Goal: Task Accomplishment & Management: Manage account settings

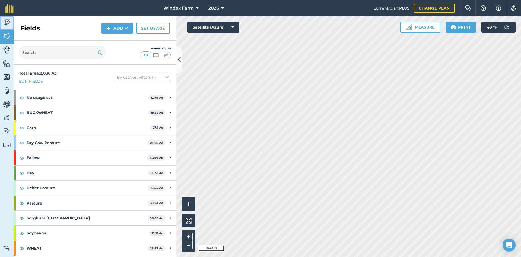
click at [6, 26] on img at bounding box center [7, 22] width 8 height 8
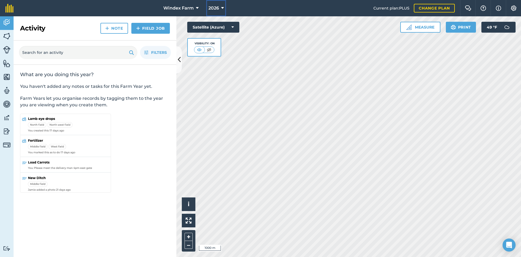
click at [216, 7] on span "2026" at bounding box center [214, 8] width 11 height 7
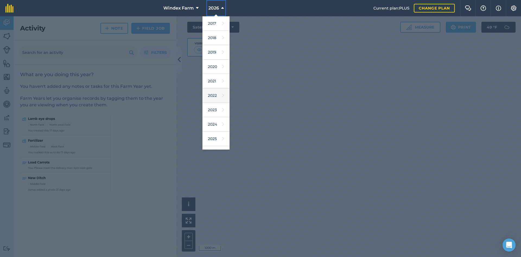
scroll to position [25, 0]
click at [216, 113] on link "2025" at bounding box center [216, 113] width 27 height 14
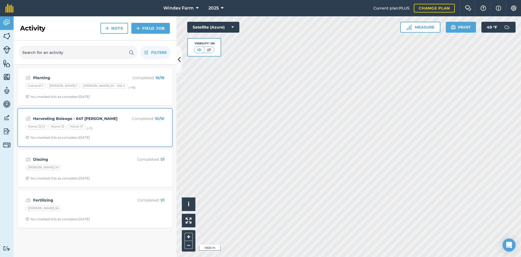
click at [125, 117] on p "Completed : 10 / 10" at bounding box center [142, 118] width 43 height 6
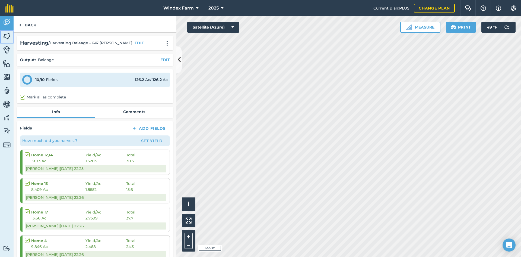
click at [9, 35] on img at bounding box center [7, 36] width 8 height 8
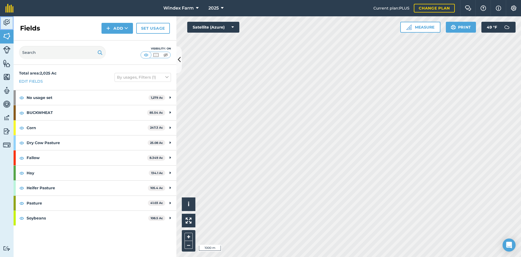
click at [6, 23] on img at bounding box center [7, 22] width 8 height 8
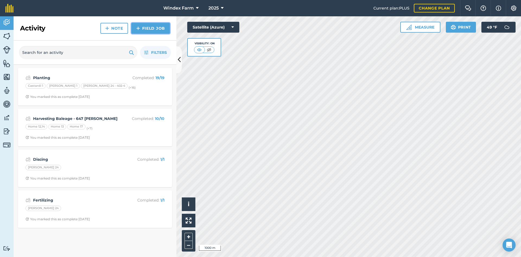
click at [155, 27] on link "Field Job" at bounding box center [150, 28] width 39 height 11
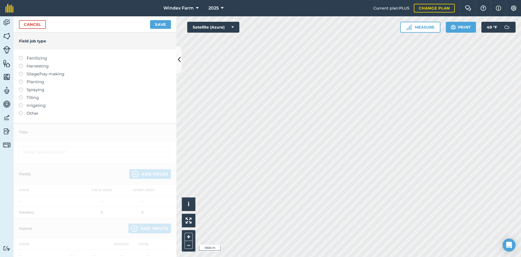
click at [42, 65] on label "Harvesting" at bounding box center [95, 66] width 152 height 7
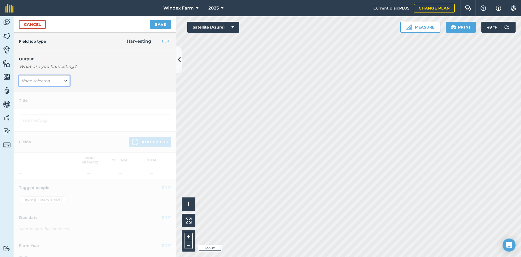
click at [46, 82] on em "None selected" at bounding box center [35, 80] width 29 height 5
click at [40, 92] on button "Baleage ( t )" at bounding box center [44, 91] width 51 height 10
type input "Harvesting Baleage"
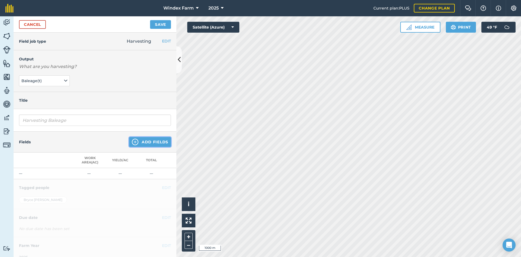
click at [143, 141] on button "Add Fields" at bounding box center [150, 142] width 42 height 10
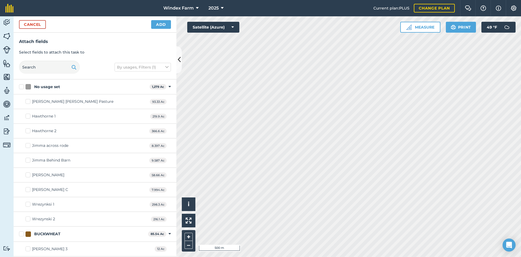
checkbox input "true"
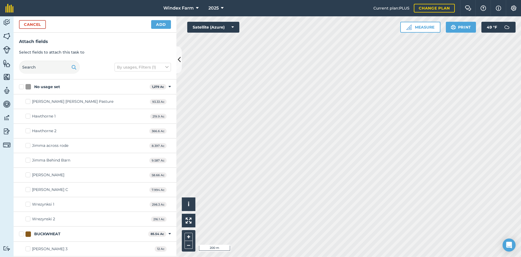
checkbox input "true"
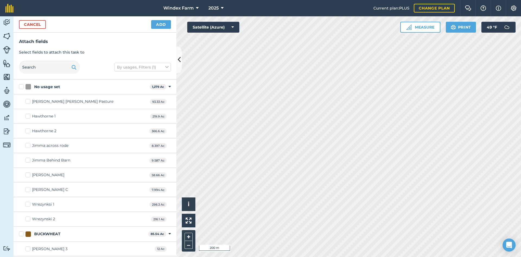
checkbox input "true"
click at [160, 23] on button "Add" at bounding box center [161, 24] width 20 height 9
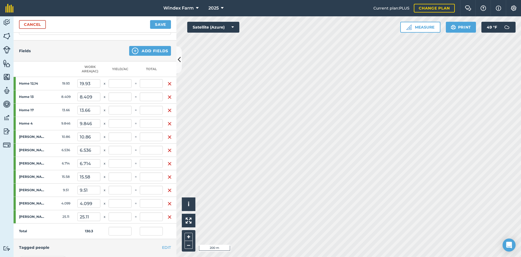
scroll to position [81, 0]
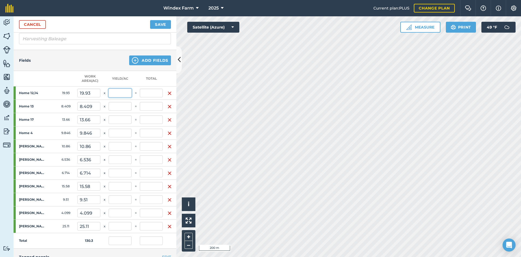
click at [124, 93] on input "text" at bounding box center [120, 93] width 23 height 9
type input ".3"
type input "0.046"
type input "5.979"
type input "0.3"
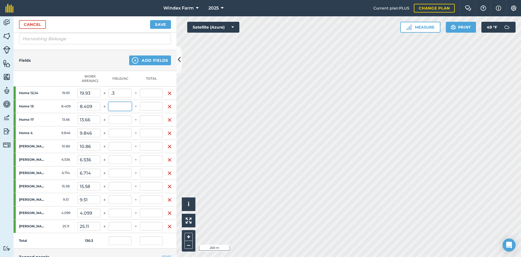
type input "5.979"
click at [122, 106] on input "text" at bounding box center [120, 106] width 23 height 9
type input ".3"
type input "0.065"
type input "8.502"
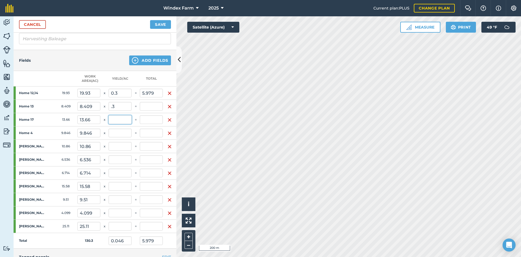
type input "0.3"
type input "2.523"
click at [115, 120] on input "text" at bounding box center [120, 119] width 23 height 9
type input ".3"
type input "0.097"
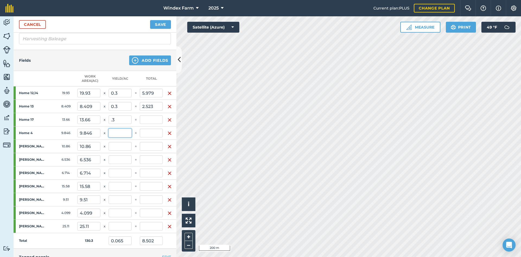
type input "12.6"
type input "0.3"
type input "4.098"
click at [117, 137] on input "text" at bounding box center [120, 132] width 23 height 9
type input ".3"
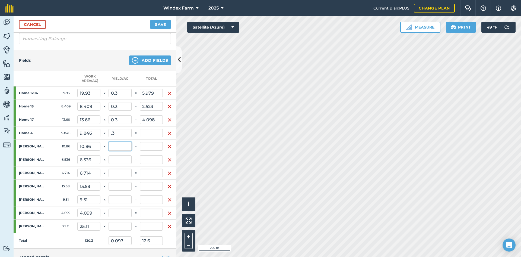
type input "0.119"
type input "15.554"
type input "0.3"
type input "2.954"
click at [120, 146] on input "text" at bounding box center [120, 146] width 23 height 9
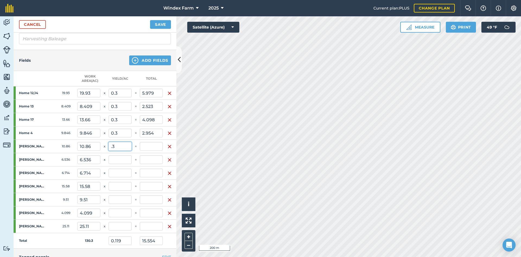
type input ".3"
type input "0.144"
type input "18.812"
type input "0.3"
type input "3.258"
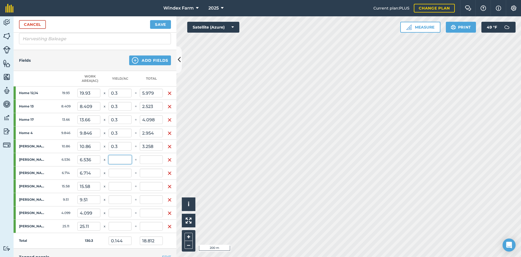
click at [119, 158] on input "text" at bounding box center [120, 159] width 23 height 9
type input ".3"
type input "0.159"
type input "20.772"
type input "0.3"
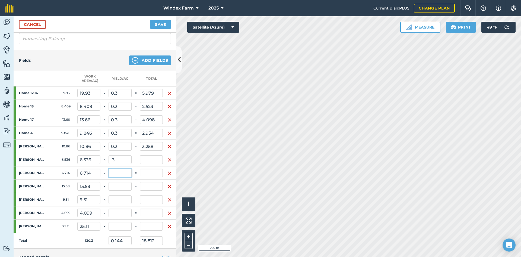
type input "1.961"
click at [119, 175] on input "text" at bounding box center [120, 172] width 23 height 9
type input ".3"
type input "0.175"
type input "22.786"
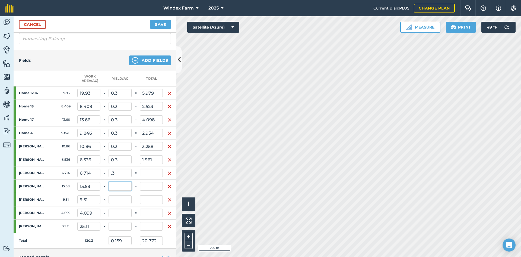
type input "0.3"
type input "2.014"
click at [120, 188] on input "text" at bounding box center [120, 186] width 23 height 9
type input ".3"
type input "0.211"
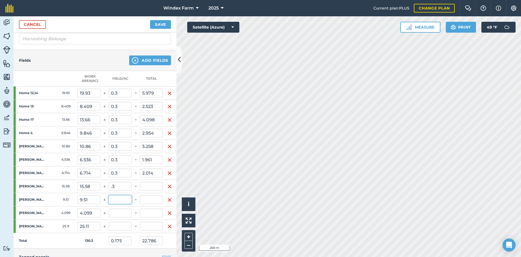
type input "27.46"
type input "0.3"
type input "4.674"
click at [122, 197] on input "text" at bounding box center [120, 199] width 23 height 9
type input "0.3"
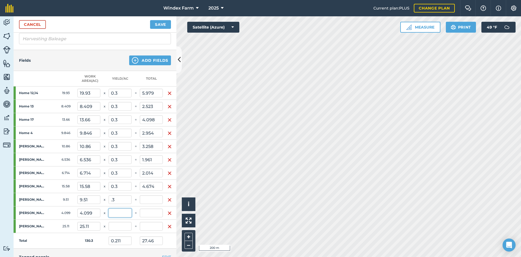
type input "2.853"
type input "0.233"
type input "30.313"
click at [119, 212] on input "text" at bounding box center [120, 212] width 23 height 9
type input ".3"
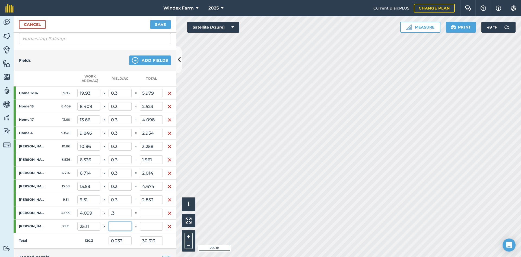
type input "0.242"
type input "31.543"
type input "0.3"
type input "1.23"
click at [121, 227] on input "text" at bounding box center [120, 226] width 23 height 9
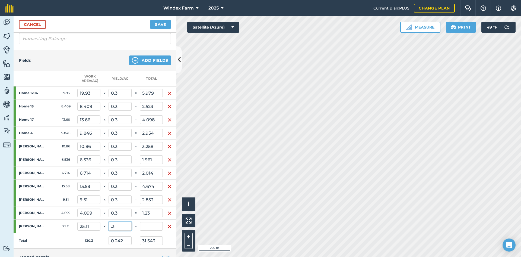
type input ".3"
type input "0.3"
type input "39.076"
type input "0.3"
type input "7.533"
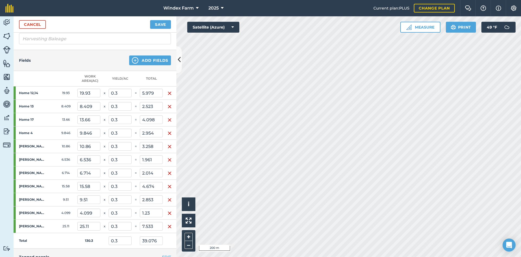
click at [58, 240] on td "Total" at bounding box center [46, 240] width 64 height 15
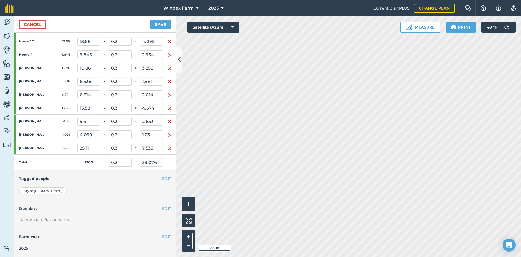
scroll to position [164, 0]
click at [163, 22] on button "Save" at bounding box center [160, 24] width 21 height 9
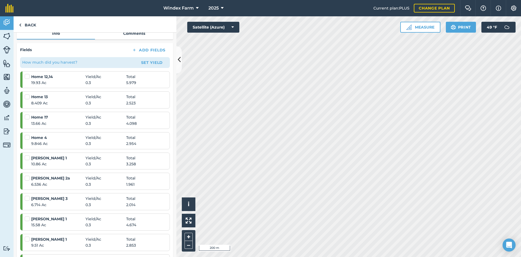
scroll to position [81, 0]
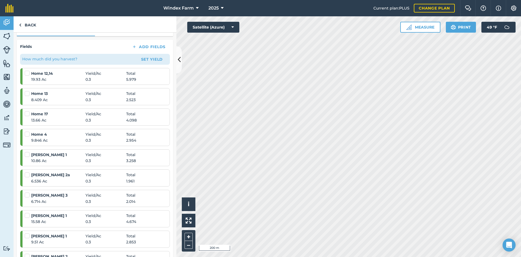
click at [27, 70] on label at bounding box center [28, 70] width 7 height 0
click at [27, 73] on input "checkbox" at bounding box center [27, 72] width 4 height 4
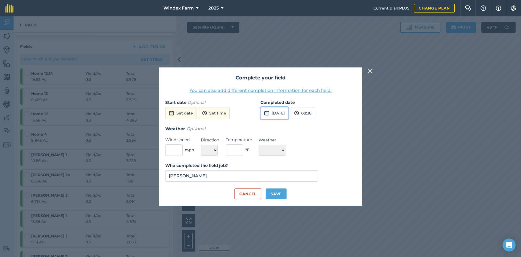
click at [289, 113] on button "[DATE]" at bounding box center [275, 113] width 28 height 12
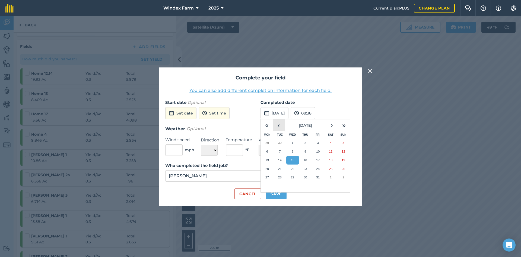
click at [284, 128] on button "‹" at bounding box center [279, 125] width 12 height 12
click at [281, 125] on button "‹" at bounding box center [279, 125] width 12 height 12
click at [269, 175] on button "28" at bounding box center [267, 177] width 13 height 9
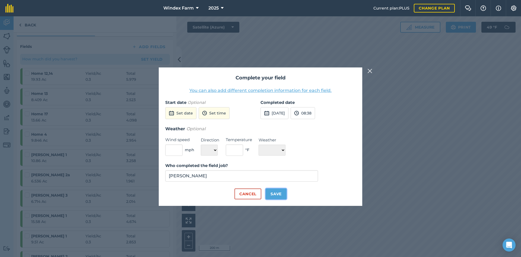
click at [277, 194] on button "Save" at bounding box center [276, 193] width 21 height 11
checkbox input "true"
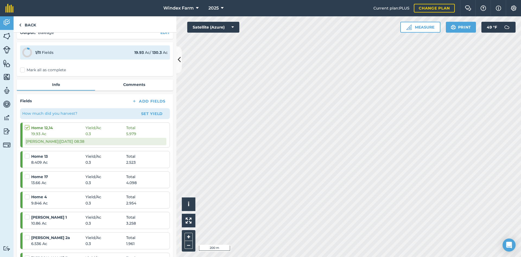
scroll to position [0, 0]
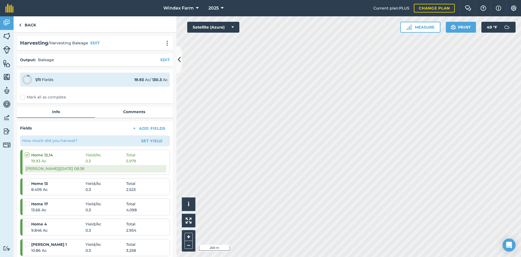
click at [43, 95] on label "Mark all as complete" at bounding box center [43, 97] width 46 height 6
click at [24, 95] on input "Mark all as complete" at bounding box center [22, 96] width 4 height 4
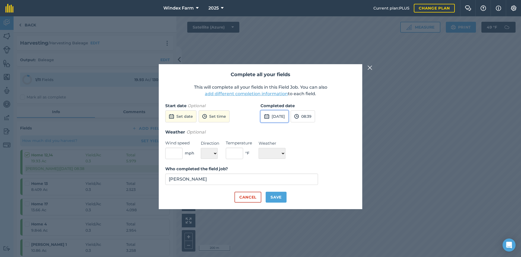
click at [274, 115] on button "[DATE]" at bounding box center [275, 116] width 28 height 12
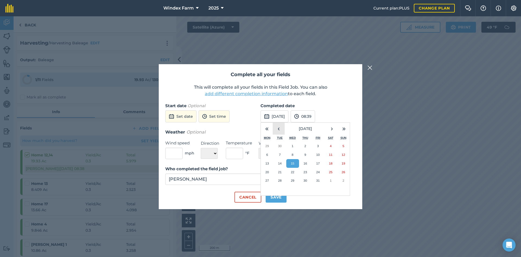
click at [278, 128] on button "‹" at bounding box center [279, 128] width 12 height 12
click at [307, 181] on button "31" at bounding box center [305, 180] width 13 height 9
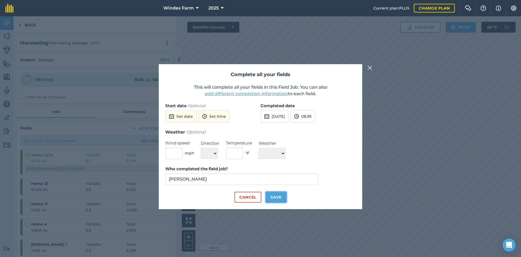
click at [276, 195] on button "Save" at bounding box center [276, 196] width 21 height 11
checkbox input "true"
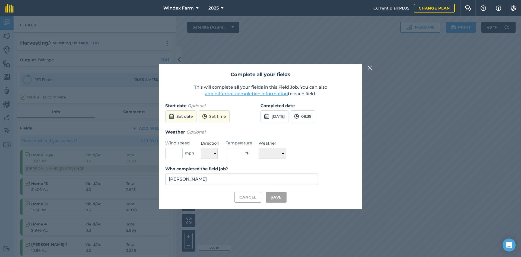
checkbox input "true"
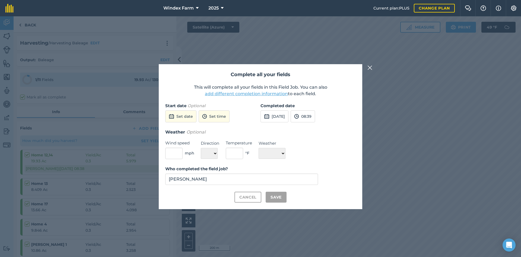
checkbox input "true"
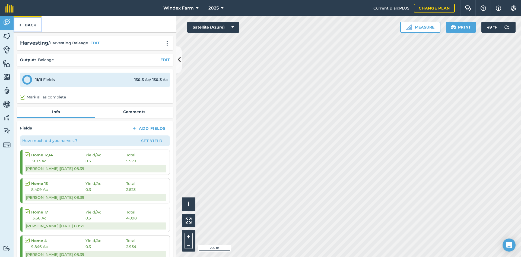
click at [24, 21] on link "Back" at bounding box center [28, 24] width 28 height 16
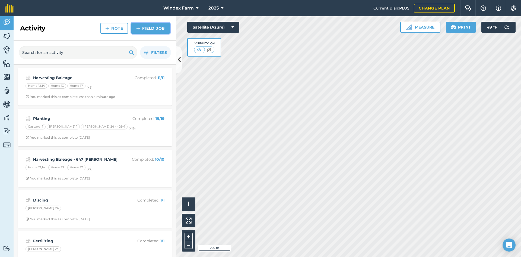
click at [150, 29] on link "Field Job" at bounding box center [150, 28] width 39 height 11
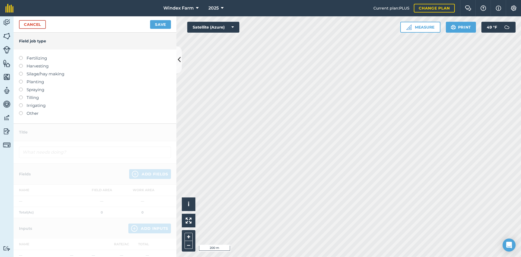
click at [37, 65] on label "Harvesting" at bounding box center [95, 66] width 152 height 7
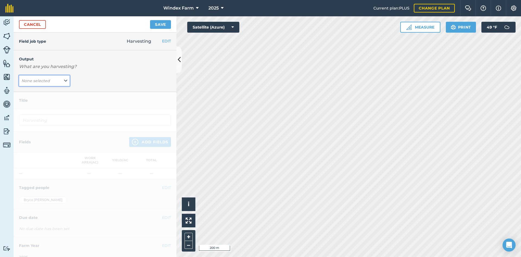
click at [44, 85] on button "None selected" at bounding box center [44, 80] width 51 height 11
click at [41, 91] on button "Baleage ( t )" at bounding box center [44, 91] width 51 height 10
type input "Harvesting Baleage"
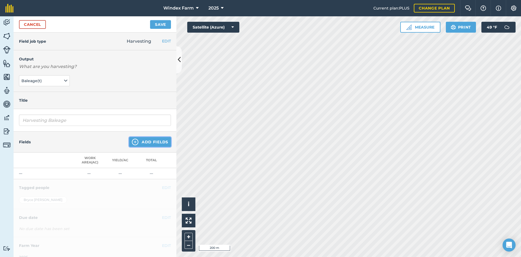
click at [144, 140] on button "Add Fields" at bounding box center [150, 142] width 42 height 10
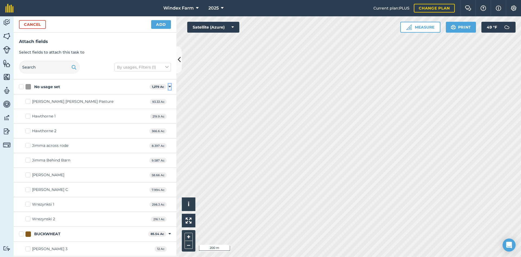
click at [169, 85] on icon at bounding box center [170, 86] width 2 height 5
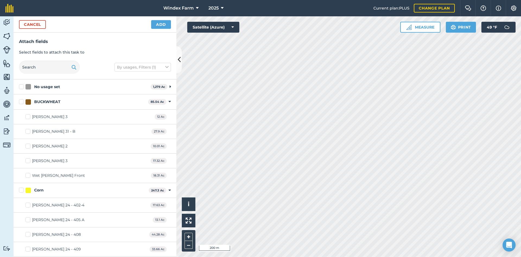
click at [160, 101] on span "85.54 Ac" at bounding box center [157, 102] width 18 height 6
click at [169, 102] on icon at bounding box center [170, 101] width 2 height 5
click at [169, 115] on icon at bounding box center [170, 116] width 2 height 5
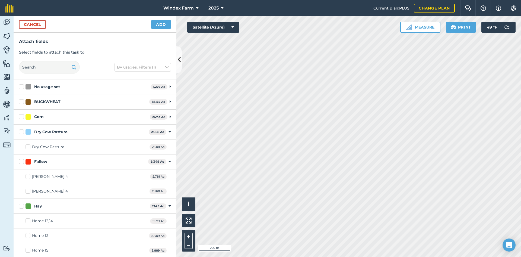
click at [21, 207] on label "Hay" at bounding box center [83, 206] width 129 height 6
click at [21, 207] on input "Hay" at bounding box center [21, 205] width 4 height 4
checkbox input "true"
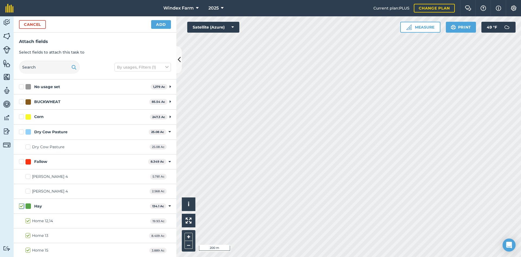
checkbox input "true"
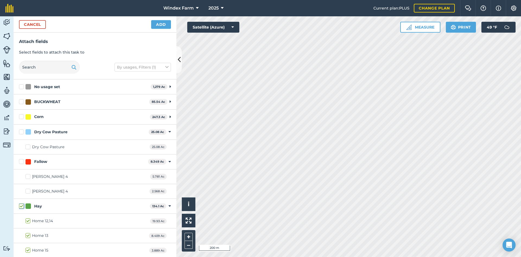
checkbox input "true"
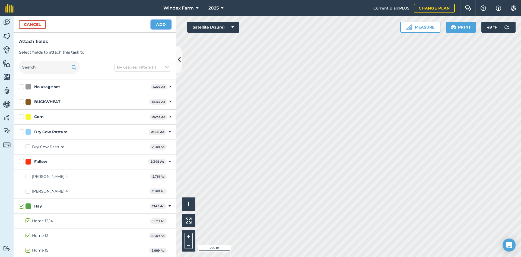
click at [158, 26] on button "Add" at bounding box center [161, 24] width 20 height 9
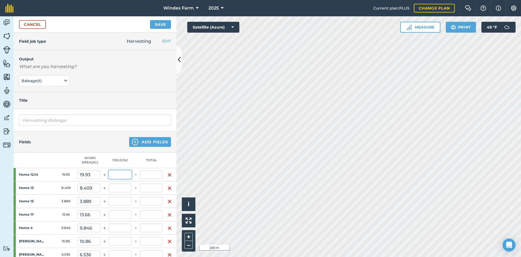
click at [122, 174] on input "text" at bounding box center [120, 174] width 23 height 9
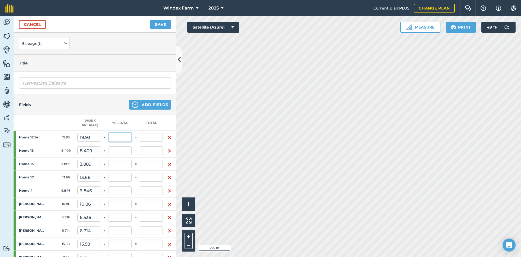
scroll to position [81, 0]
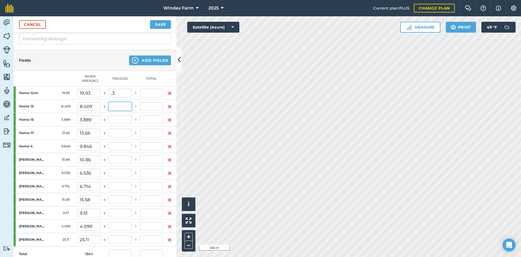
type input "0.3"
type input "5.979"
type input "0.045"
type input "5.979"
click at [124, 106] on input "text" at bounding box center [120, 106] width 23 height 9
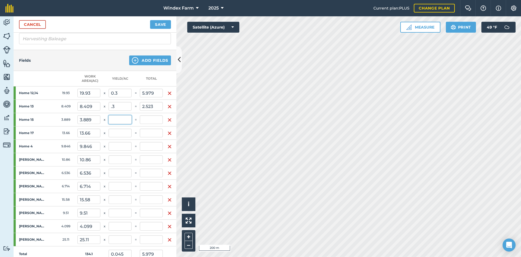
type input "0.3"
type input "2.523"
type input "0.063"
type input "8.502"
click at [122, 119] on input "text" at bounding box center [120, 119] width 23 height 9
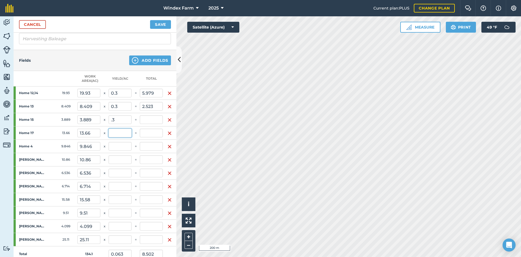
type input "0.3"
type input "1.167"
type input "0.072"
type input "9.668"
click at [122, 131] on input "text" at bounding box center [120, 132] width 23 height 9
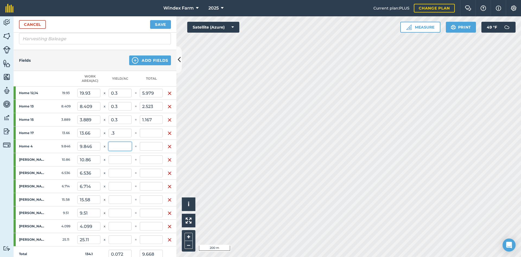
type input "0.3"
type input "4.098"
type input "0.103"
type input "13.766"
click at [123, 146] on input "text" at bounding box center [120, 146] width 23 height 9
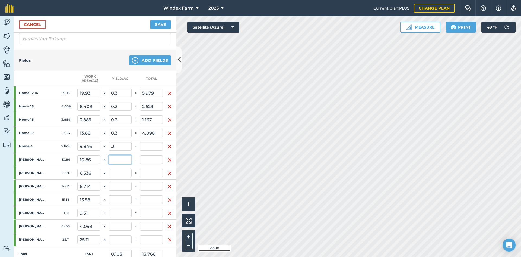
type input "0.3"
type input "2.954"
type input "0.125"
type input "16.72"
click at [118, 160] on input "text" at bounding box center [120, 159] width 23 height 9
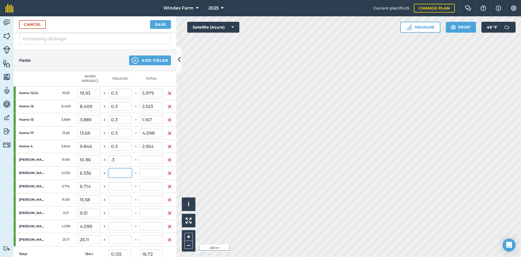
type input "0.3"
type input "3.258"
type input "0.149"
type input "19.978"
click at [118, 172] on input "text" at bounding box center [120, 172] width 23 height 9
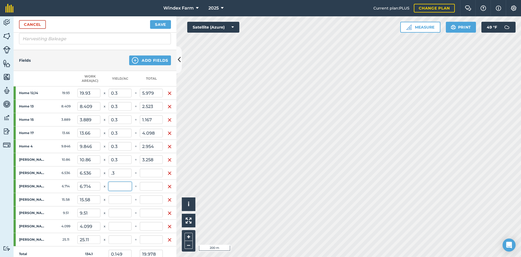
type input "0.3"
type input "1.961"
type input "0.164"
type input "21.939"
click at [123, 184] on input "text" at bounding box center [120, 186] width 23 height 9
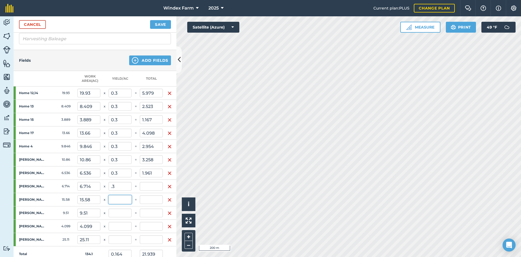
type input "0.3"
type input "2.014"
type input "0.179"
type input "23.953"
click at [122, 197] on input "text" at bounding box center [120, 199] width 23 height 9
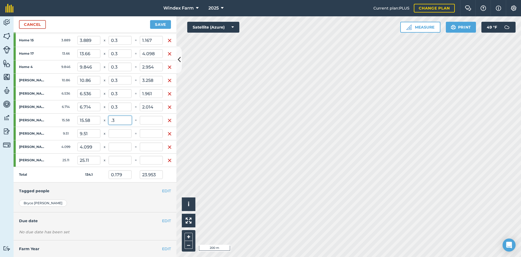
scroll to position [163, 0]
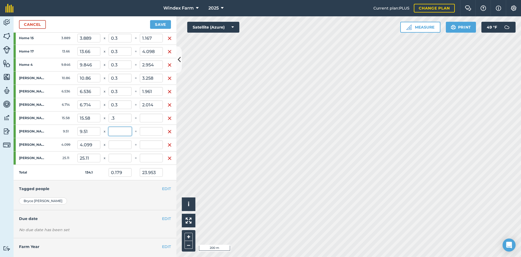
type input "0.3"
type input "4.674"
type input "0.213"
type input "28.627"
click at [124, 133] on input "text" at bounding box center [120, 131] width 23 height 9
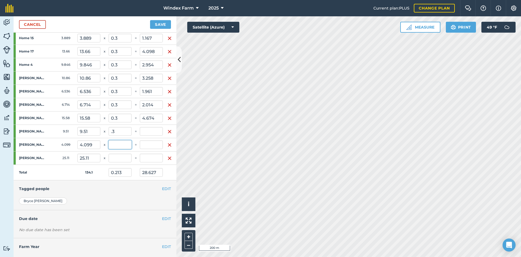
type input "0.3"
type input "2.853"
type input "0.235"
type input "31.48"
click at [122, 146] on input "text" at bounding box center [120, 144] width 23 height 9
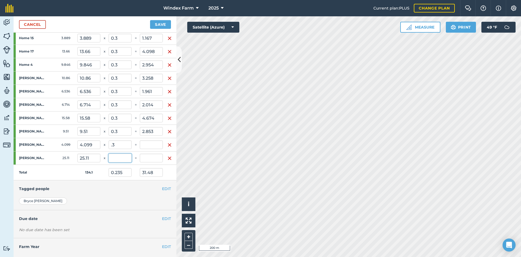
type input "0.3"
type input "1.23"
type input "0.244"
type input "32.71"
click at [121, 159] on input "text" at bounding box center [120, 157] width 23 height 9
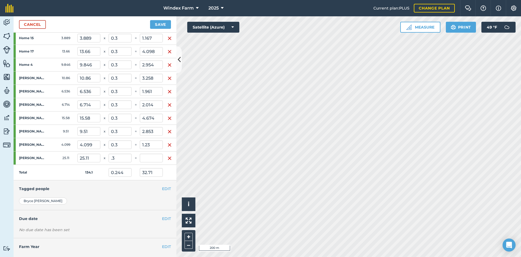
type input "0.3"
type input "7.533"
type input "0.3"
type input "40.243"
click at [79, 174] on td "134.1" at bounding box center [88, 172] width 23 height 15
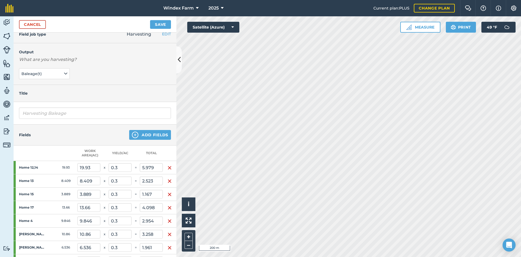
scroll to position [0, 0]
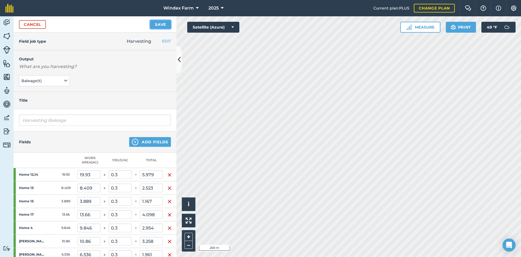
click at [163, 25] on button "Save" at bounding box center [160, 24] width 21 height 9
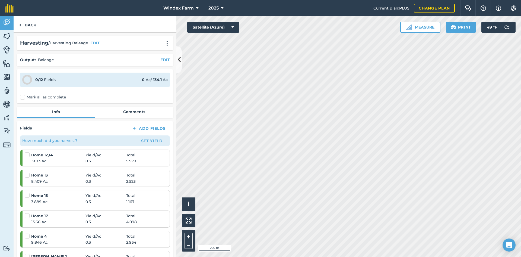
click at [43, 96] on label "Mark all as complete" at bounding box center [43, 97] width 46 height 6
click at [24, 96] on input "Mark all as complete" at bounding box center [22, 96] width 4 height 4
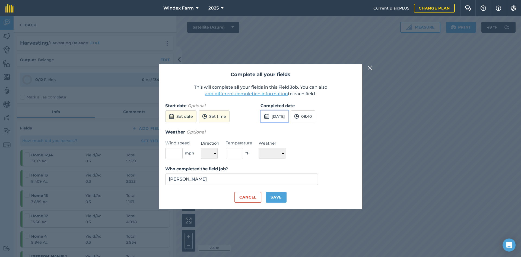
click at [270, 116] on button "[DATE]" at bounding box center [275, 116] width 28 height 12
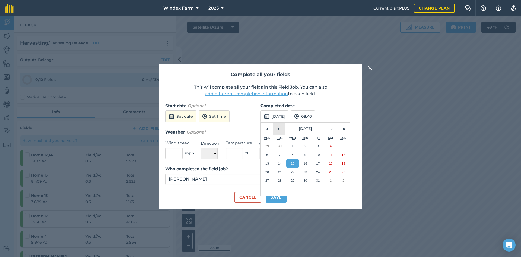
click at [275, 130] on button "‹" at bounding box center [279, 128] width 12 height 12
click at [333, 181] on abbr "30" at bounding box center [331, 180] width 4 height 4
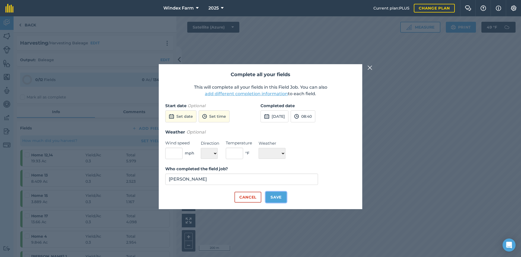
click at [280, 196] on button "Save" at bounding box center [276, 196] width 21 height 11
checkbox input "true"
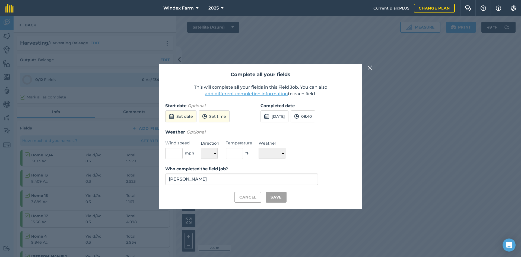
checkbox input "true"
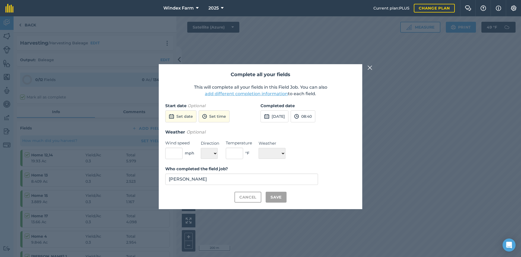
checkbox input "true"
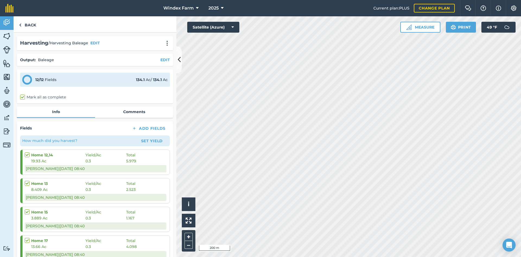
click at [39, 96] on label "Mark all as complete" at bounding box center [43, 97] width 46 height 6
click at [24, 96] on input "Mark all as complete" at bounding box center [22, 96] width 4 height 4
checkbox input "true"
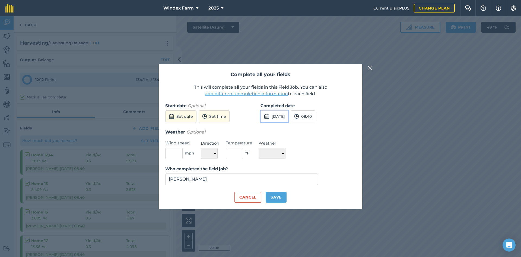
click at [268, 115] on img at bounding box center [266, 116] width 5 height 7
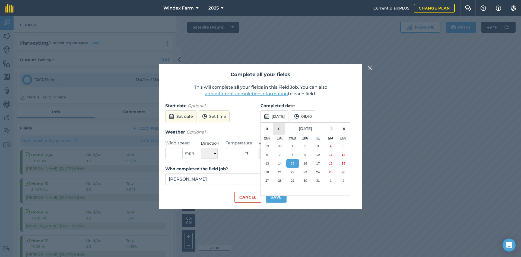
click at [279, 132] on button "‹" at bounding box center [279, 128] width 12 height 12
click at [326, 145] on button "2" at bounding box center [330, 145] width 13 height 9
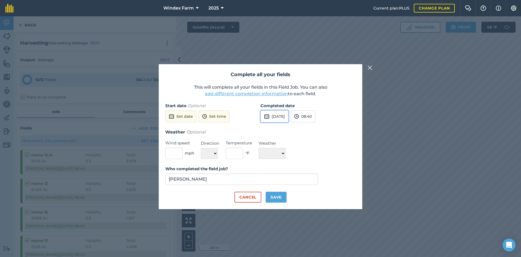
click at [284, 118] on button "[DATE]" at bounding box center [275, 116] width 28 height 12
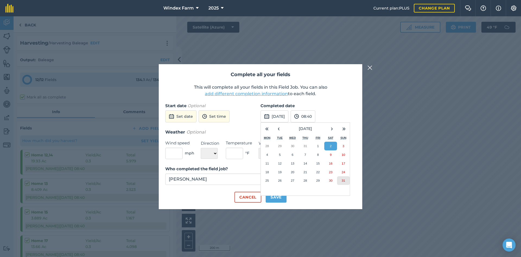
click at [340, 181] on button "31" at bounding box center [343, 180] width 13 height 9
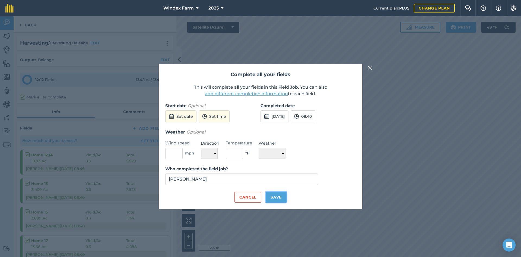
click at [279, 197] on button "Save" at bounding box center [276, 196] width 21 height 11
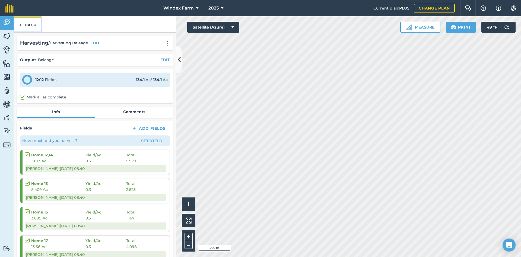
click at [31, 25] on link "Back" at bounding box center [28, 24] width 28 height 16
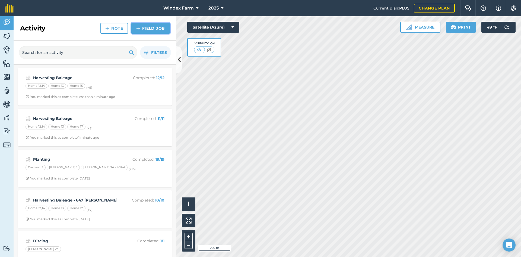
click at [155, 29] on link "Field Job" at bounding box center [150, 28] width 39 height 11
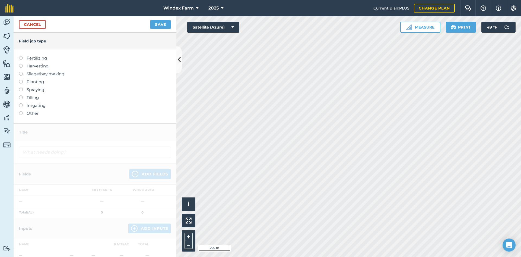
click at [38, 84] on label "Planting" at bounding box center [95, 81] width 152 height 7
type input "Planting"
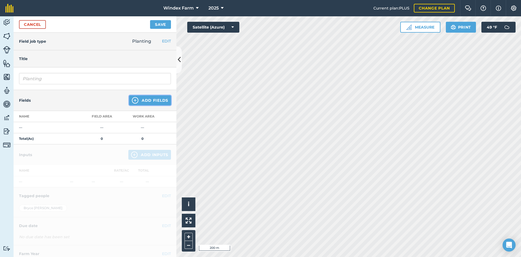
click at [141, 100] on button "Add Fields" at bounding box center [150, 100] width 42 height 10
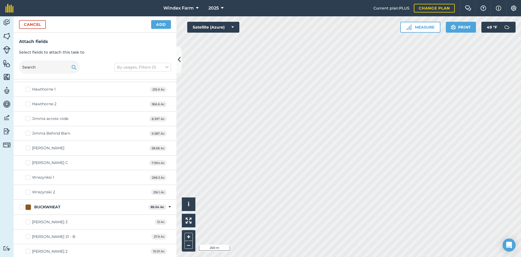
scroll to position [109, 0]
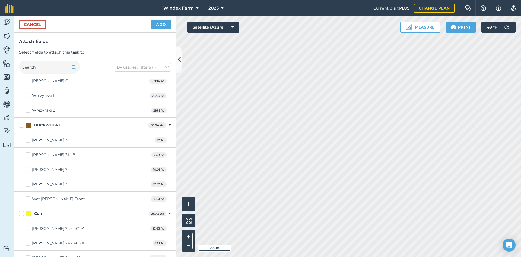
click at [19, 125] on label "BUCKWHEAT" at bounding box center [82, 125] width 127 height 6
click at [19, 125] on input "BUCKWHEAT" at bounding box center [21, 124] width 4 height 4
checkbox input "true"
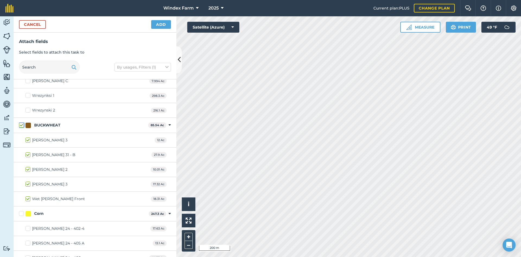
checkbox input "true"
click at [28, 169] on label "[PERSON_NAME] 2" at bounding box center [47, 169] width 42 height 6
click at [28, 169] on input "[PERSON_NAME] 2" at bounding box center [28, 168] width 4 height 4
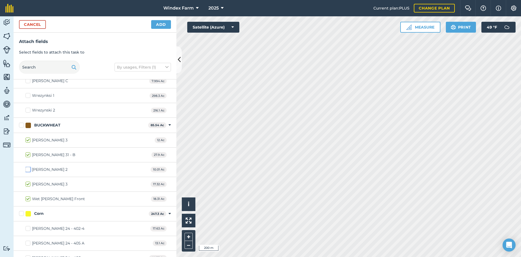
checkbox input "false"
click at [159, 22] on button "Add" at bounding box center [161, 24] width 20 height 9
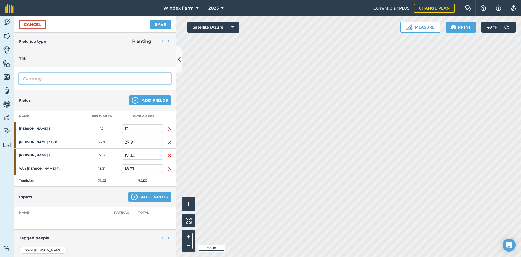
click at [68, 79] on input "Planting" at bounding box center [95, 78] width 152 height 11
click at [135, 194] on button "Add Inputs" at bounding box center [149, 197] width 43 height 10
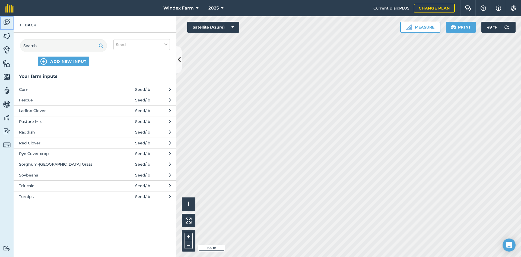
click at [8, 20] on img at bounding box center [7, 22] width 8 height 8
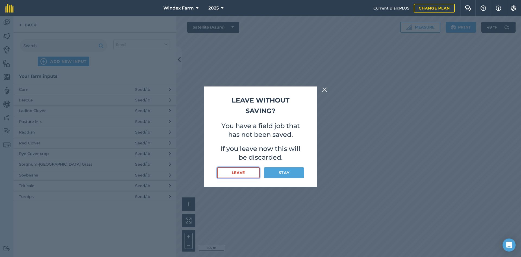
click at [246, 173] on button "Leave" at bounding box center [238, 172] width 43 height 11
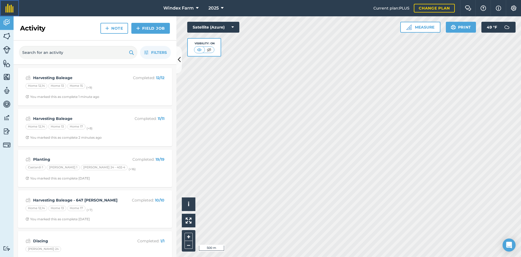
click at [8, 5] on img at bounding box center [9, 8] width 8 height 9
click at [519, 12] on button "Settings" at bounding box center [513, 8] width 15 height 16
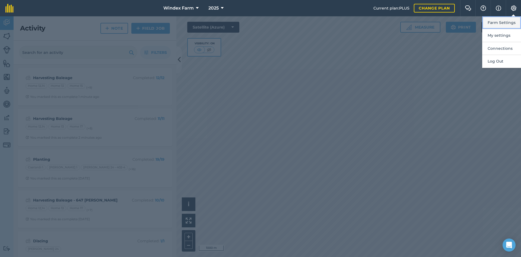
click at [510, 23] on button "Farm Settings" at bounding box center [501, 22] width 39 height 13
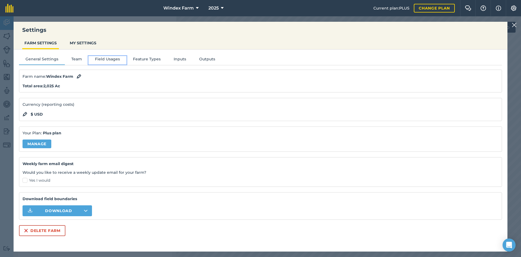
click at [112, 61] on button "Field Usages" at bounding box center [108, 60] width 38 height 8
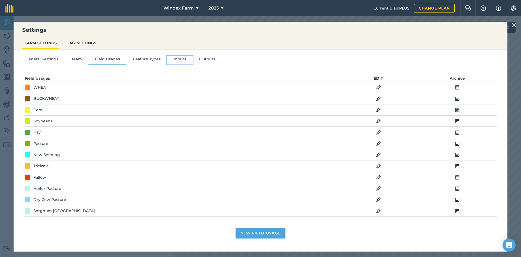
click at [181, 58] on button "Inputs" at bounding box center [180, 60] width 26 height 8
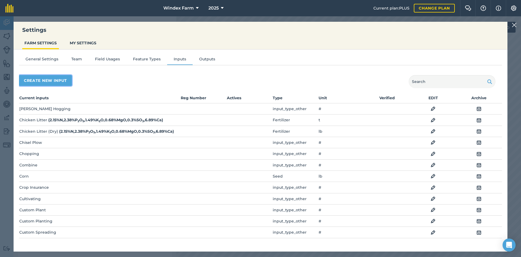
click at [49, 78] on button "Create new input" at bounding box center [45, 80] width 53 height 11
select select "SEED"
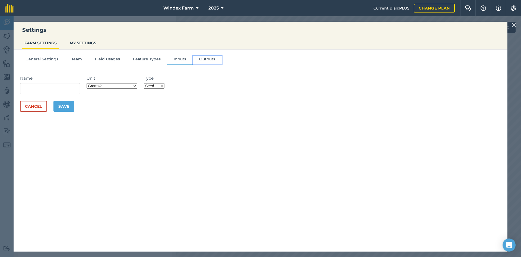
click at [204, 59] on button "Outputs" at bounding box center [207, 60] width 29 height 8
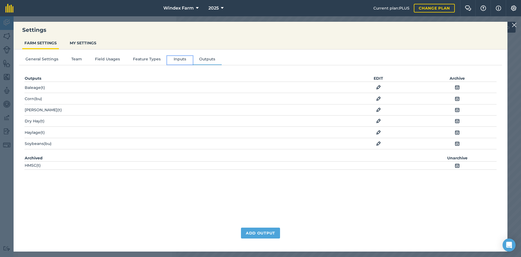
click at [175, 60] on button "Inputs" at bounding box center [180, 60] width 26 height 8
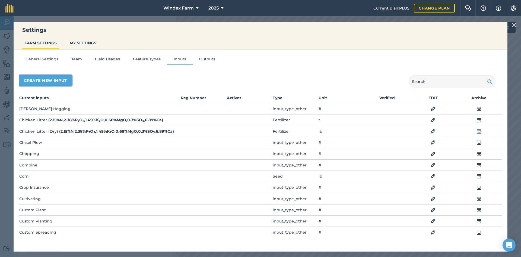
click at [51, 82] on button "Create new input" at bounding box center [45, 80] width 53 height 11
select select "SEED"
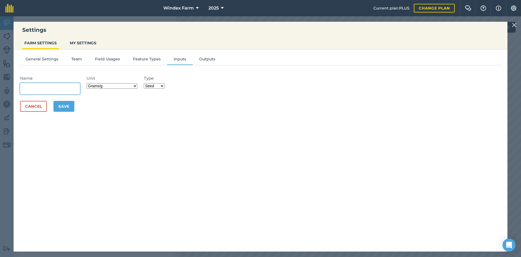
click at [68, 90] on input "Name" at bounding box center [50, 88] width 60 height 11
type input "Wheat"
click at [115, 87] on select "Grams/g Kilograms/kg Metric tonnes/t Millilitres/ml Litres/L Ounces/oz Pounds/l…" at bounding box center [112, 85] width 51 height 5
click at [23, 89] on input "Wheat" at bounding box center [50, 88] width 60 height 11
click at [102, 87] on select "Grams/g Kilograms/kg Metric tonnes/t Millilitres/ml Litres/L Ounces/oz Pounds/l…" at bounding box center [112, 85] width 51 height 5
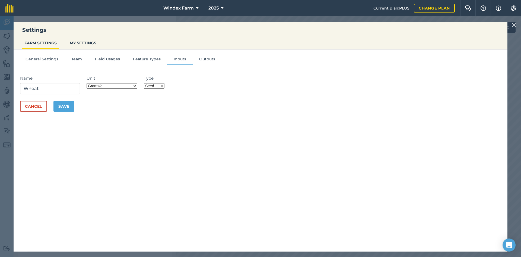
select select "POUNDS"
click at [88, 83] on select "Grams/g Kilograms/kg Metric tonnes/t Millilitres/ml Litres/L Ounces/oz Pounds/l…" at bounding box center [112, 85] width 51 height 5
click at [64, 105] on button "Save" at bounding box center [63, 106] width 21 height 11
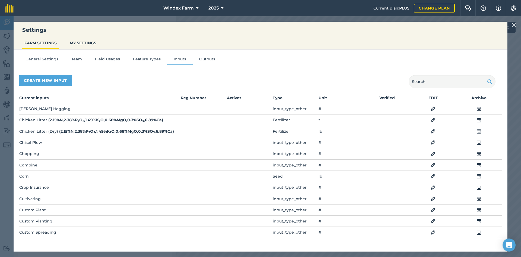
click at [516, 22] on img at bounding box center [514, 25] width 5 height 7
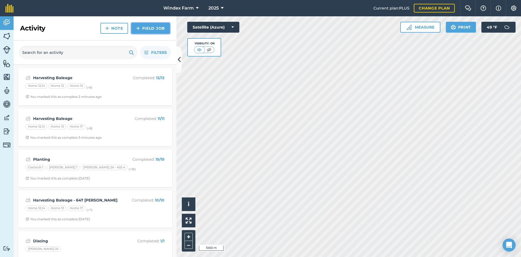
click at [162, 23] on link "Field Job" at bounding box center [150, 28] width 39 height 11
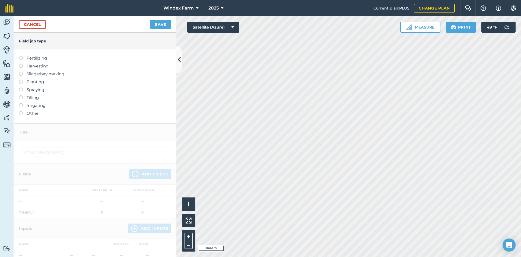
click at [34, 83] on label "Planting" at bounding box center [95, 81] width 152 height 7
type input "Planting"
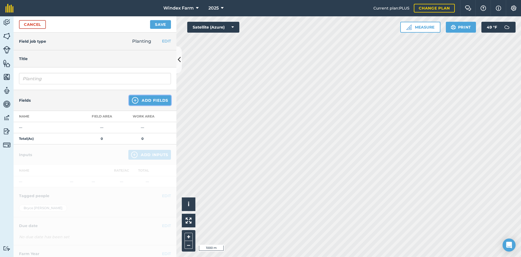
click at [149, 100] on button "Add Fields" at bounding box center [150, 100] width 42 height 10
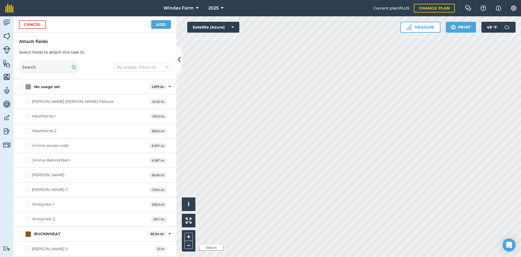
click at [22, 234] on label "BUCKWHEAT" at bounding box center [82, 234] width 127 height 6
click at [22, 234] on input "BUCKWHEAT" at bounding box center [21, 233] width 4 height 4
checkbox input "true"
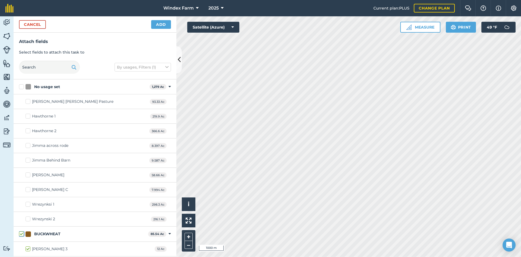
checkbox input "true"
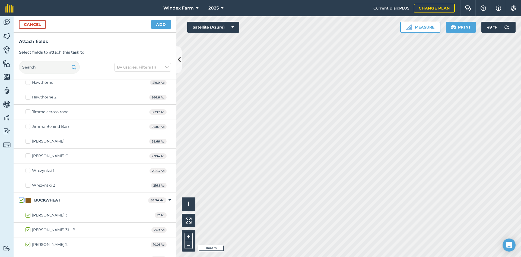
scroll to position [81, 0]
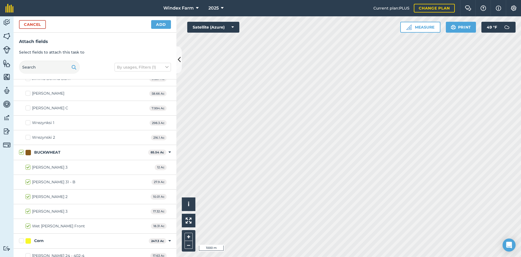
click at [27, 197] on label "[PERSON_NAME] 2" at bounding box center [47, 197] width 42 height 6
click at [27, 197] on input "[PERSON_NAME] 2" at bounding box center [28, 196] width 4 height 4
checkbox input "false"
click at [165, 27] on button "Add" at bounding box center [161, 24] width 20 height 9
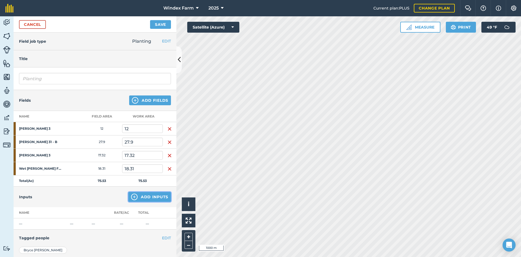
click at [151, 195] on button "Add Inputs" at bounding box center [149, 197] width 43 height 10
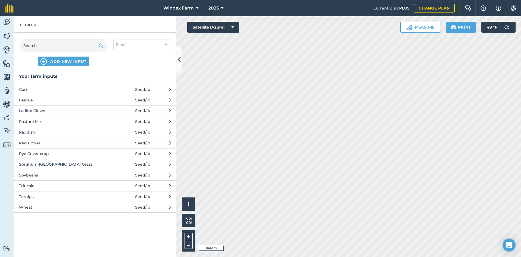
click at [71, 209] on span "Wheat" at bounding box center [63, 207] width 89 height 6
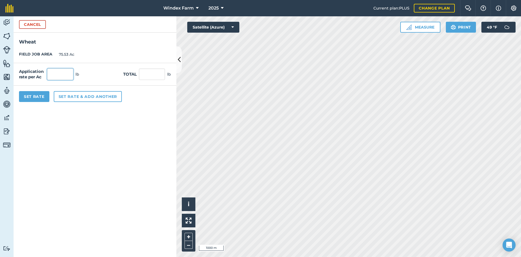
click at [64, 76] on input "text" at bounding box center [60, 73] width 26 height 11
type input "150"
type input "11,329.5"
click at [38, 96] on button "Set Rate" at bounding box center [34, 96] width 30 height 11
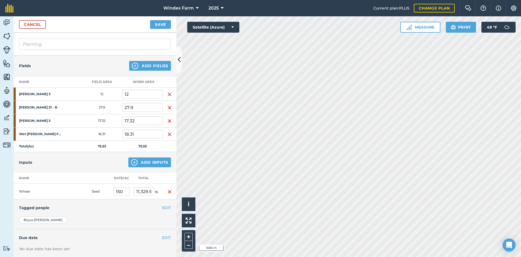
scroll to position [0, 0]
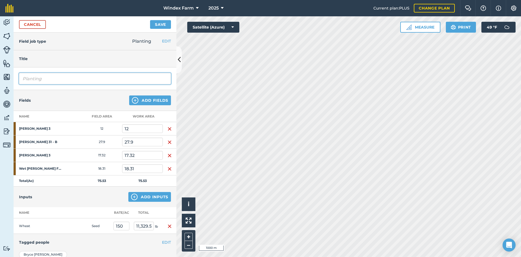
click at [83, 79] on input "Planting" at bounding box center [95, 78] width 152 height 11
type input "Planting Wheat"
click at [165, 24] on button "Save" at bounding box center [160, 24] width 21 height 9
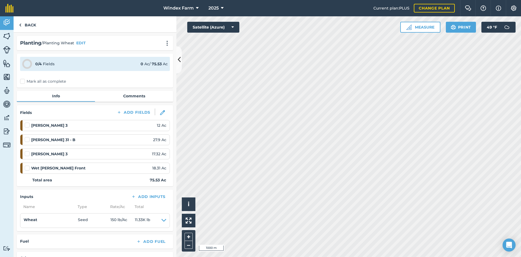
click at [46, 83] on label "Mark all as complete" at bounding box center [43, 81] width 46 height 6
click at [24, 82] on input "Mark all as complete" at bounding box center [22, 80] width 4 height 4
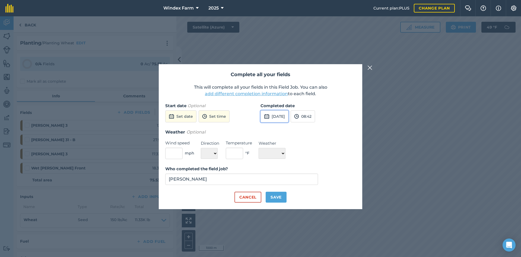
click at [289, 117] on button "[DATE]" at bounding box center [275, 116] width 28 height 12
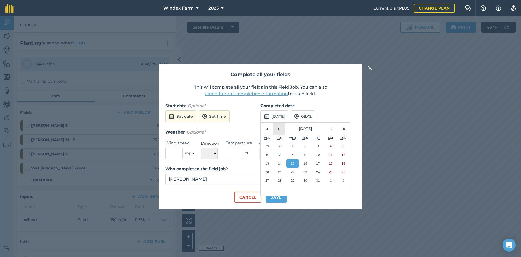
click at [283, 130] on button "‹" at bounding box center [279, 128] width 12 height 12
click at [307, 146] on button "4" at bounding box center [305, 145] width 13 height 9
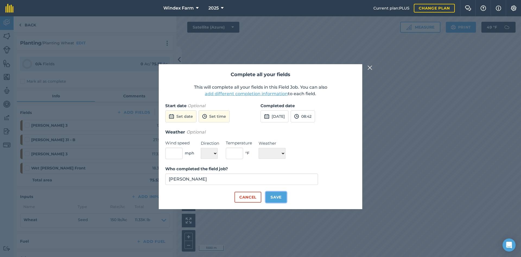
click at [284, 197] on button "Save" at bounding box center [276, 196] width 21 height 11
checkbox input "true"
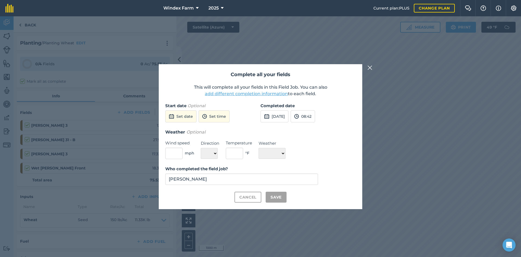
checkbox input "true"
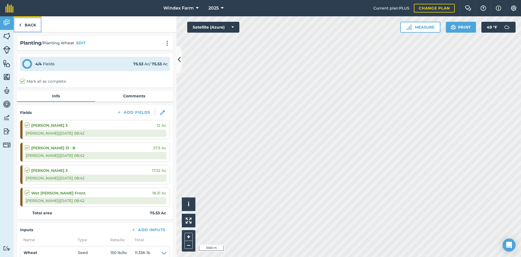
click at [31, 23] on link "Back" at bounding box center [28, 24] width 28 height 16
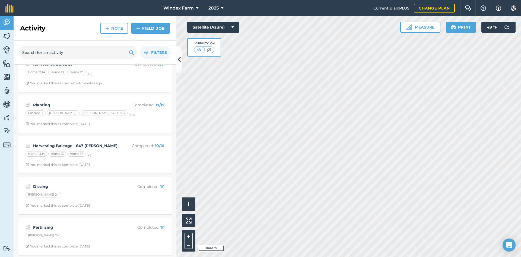
scroll to position [96, 0]
click at [80, 182] on strong "Discing" at bounding box center [76, 185] width 86 height 6
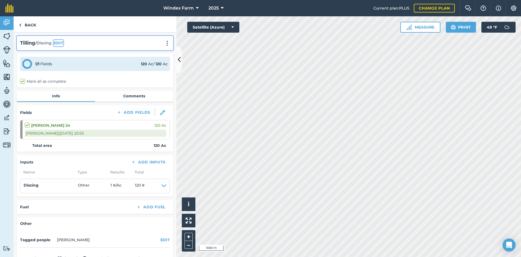
click at [61, 42] on button "EDIT" at bounding box center [59, 43] width 10 height 6
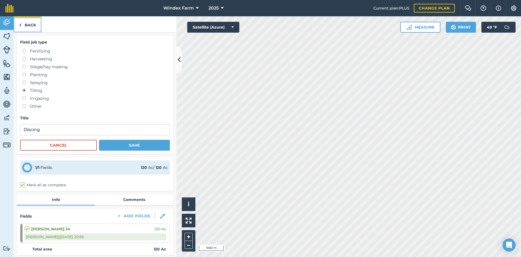
click at [26, 22] on link "Back" at bounding box center [28, 24] width 28 height 16
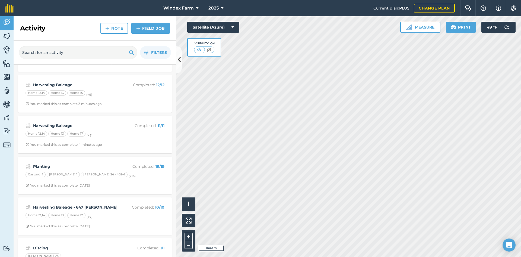
scroll to position [96, 0]
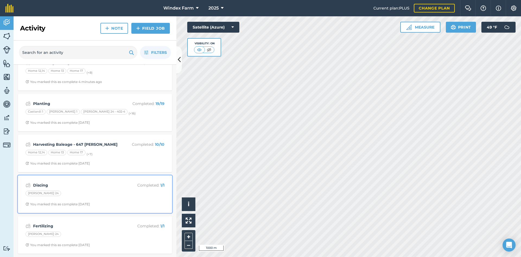
click at [131, 188] on p "Completed : 1 / 1" at bounding box center [142, 185] width 43 height 6
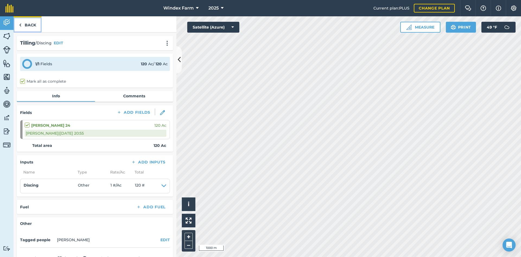
click at [31, 25] on link "Back" at bounding box center [28, 24] width 28 height 16
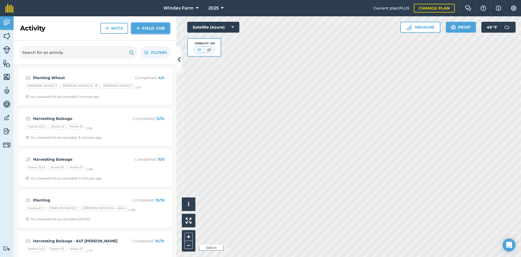
click at [150, 27] on link "Field Job" at bounding box center [150, 28] width 39 height 11
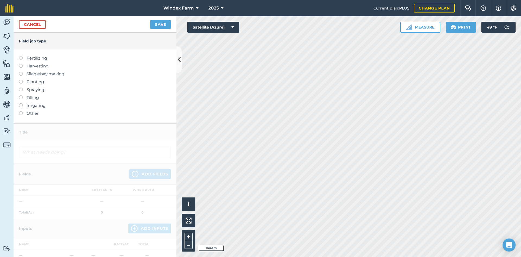
click at [41, 55] on label "Fertilizing" at bounding box center [95, 58] width 152 height 7
type input "Fertilizing"
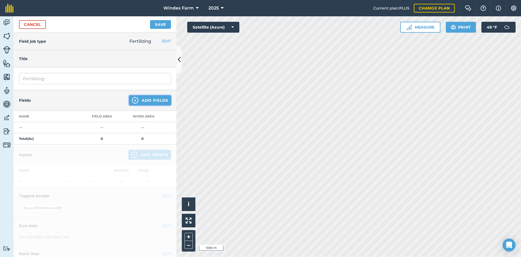
click at [151, 100] on button "Add Fields" at bounding box center [150, 100] width 42 height 10
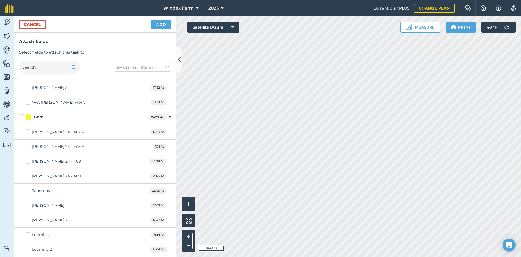
scroll to position [217, 0]
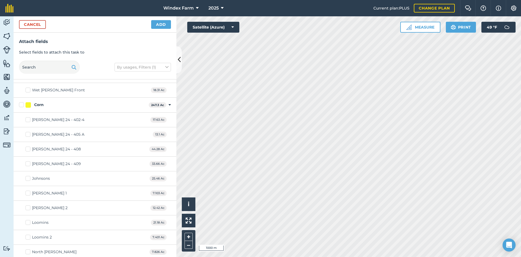
click at [29, 181] on label "Johnsons" at bounding box center [38, 178] width 24 height 6
click at [29, 179] on input "Johnsons" at bounding box center [28, 177] width 4 height 4
checkbox input "true"
click at [29, 194] on label "[PERSON_NAME] 1" at bounding box center [46, 193] width 41 height 6
click at [29, 194] on input "[PERSON_NAME] 1" at bounding box center [28, 192] width 4 height 4
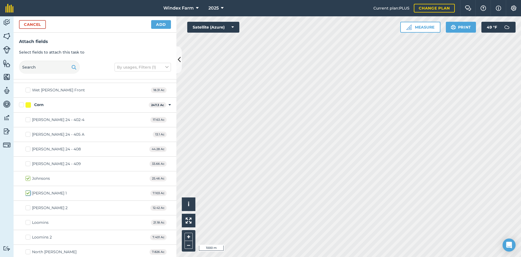
checkbox input "true"
click at [29, 210] on label "[PERSON_NAME] 2" at bounding box center [47, 208] width 42 height 6
click at [29, 208] on input "[PERSON_NAME] 2" at bounding box center [28, 207] width 4 height 4
checkbox input "true"
drag, startPoint x: 29, startPoint y: 227, endPoint x: 31, endPoint y: 225, distance: 2.9
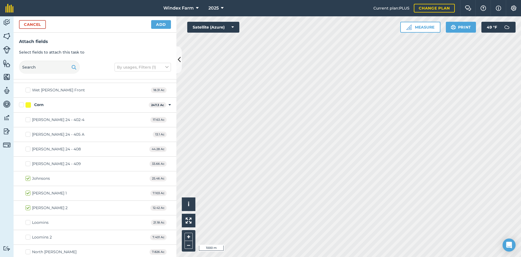
click at [30, 226] on div "Loomins 21.18 Ac" at bounding box center [95, 222] width 163 height 15
drag, startPoint x: 29, startPoint y: 220, endPoint x: 29, endPoint y: 223, distance: 3.3
click at [29, 220] on label "Loomins" at bounding box center [37, 222] width 23 height 6
click at [29, 220] on input "Loomins" at bounding box center [28, 221] width 4 height 4
checkbox input "true"
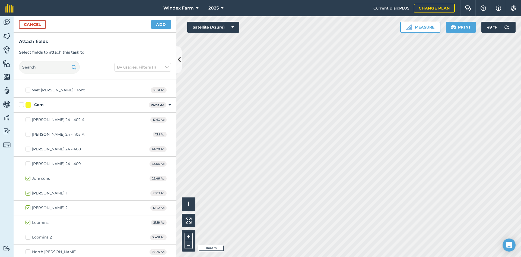
click at [29, 234] on label "Loomins 2" at bounding box center [39, 237] width 26 height 6
click at [29, 234] on input "Loomins 2" at bounding box center [28, 236] width 4 height 4
checkbox input "true"
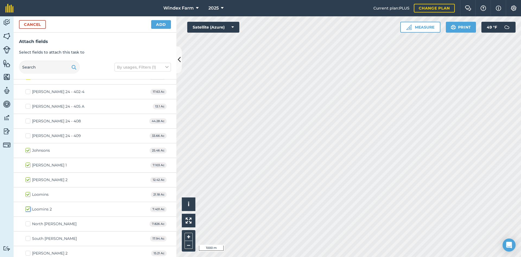
scroll to position [299, 0]
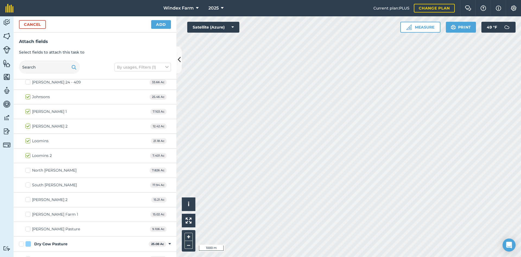
click at [27, 172] on label "North [PERSON_NAME]" at bounding box center [51, 170] width 51 height 6
click at [27, 171] on input "North [PERSON_NAME]" at bounding box center [28, 169] width 4 height 4
checkbox input "true"
click at [29, 184] on label "South [PERSON_NAME]" at bounding box center [51, 185] width 51 height 6
click at [29, 184] on input "South [PERSON_NAME]" at bounding box center [28, 184] width 4 height 4
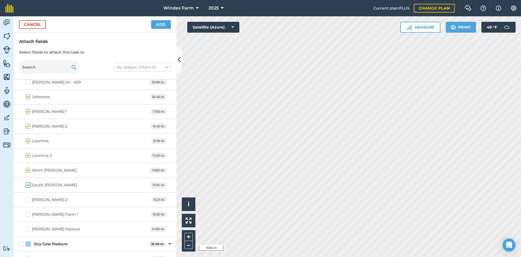
checkbox input "true"
click at [28, 200] on label "[PERSON_NAME] 2" at bounding box center [47, 200] width 42 height 6
click at [28, 200] on input "[PERSON_NAME] 2" at bounding box center [28, 199] width 4 height 4
checkbox input "true"
click at [27, 211] on label "[PERSON_NAME] Farm 1" at bounding box center [52, 214] width 53 height 6
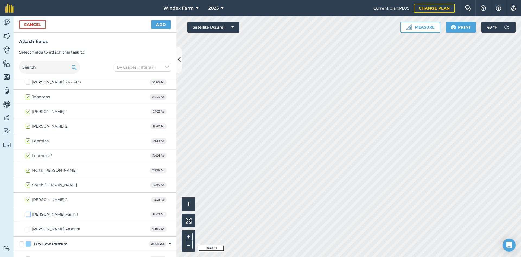
click at [27, 211] on input "[PERSON_NAME] Farm 1" at bounding box center [28, 213] width 4 height 4
checkbox input "true"
click at [27, 231] on label "[PERSON_NAME] Pasture" at bounding box center [53, 229] width 55 height 6
click at [27, 229] on input "[PERSON_NAME] Pasture" at bounding box center [28, 228] width 4 height 4
checkbox input "true"
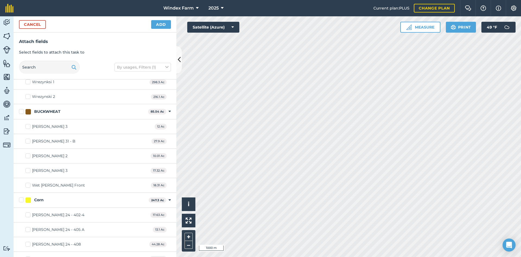
scroll to position [109, 0]
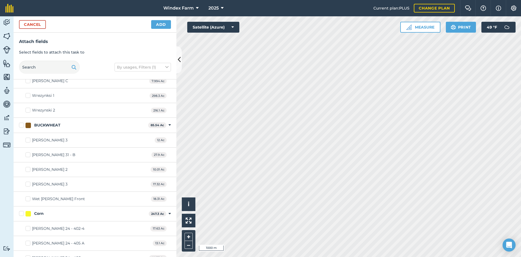
click at [27, 170] on label "[PERSON_NAME] 2" at bounding box center [47, 169] width 42 height 6
click at [27, 170] on input "[PERSON_NAME] 2" at bounding box center [28, 168] width 4 height 4
checkbox input "true"
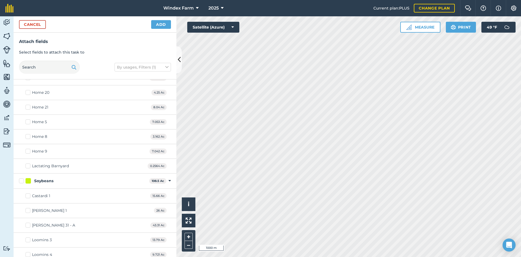
scroll to position [853, 0]
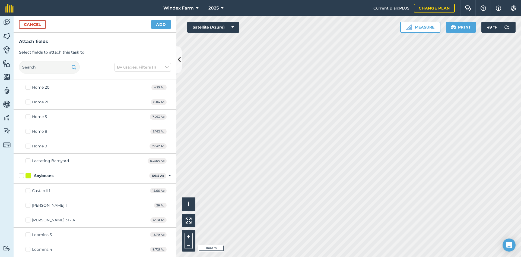
click at [27, 236] on label "Loomins 3" at bounding box center [39, 235] width 26 height 6
click at [27, 235] on input "Loomins 3" at bounding box center [28, 234] width 4 height 4
checkbox input "true"
click at [28, 249] on label "Loomins 4" at bounding box center [39, 249] width 27 height 6
click at [28, 249] on input "Loomins 4" at bounding box center [28, 248] width 4 height 4
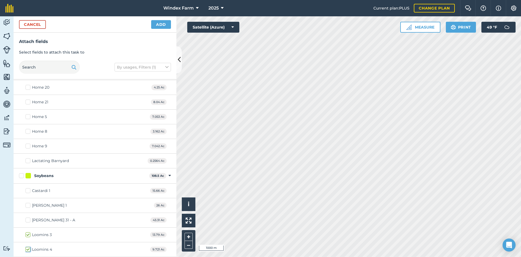
checkbox input "true"
click at [154, 24] on button "Add" at bounding box center [161, 24] width 20 height 9
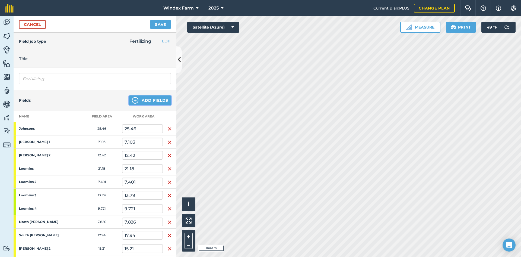
click at [154, 98] on button "Add Fields" at bounding box center [150, 100] width 42 height 10
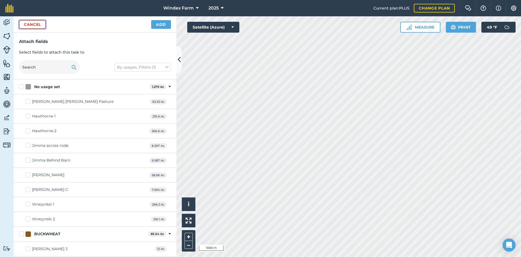
click at [40, 21] on button "Cancel" at bounding box center [32, 24] width 27 height 9
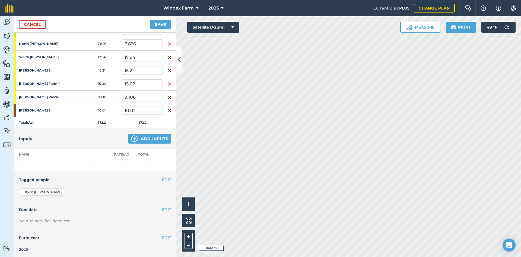
scroll to position [179, 0]
click at [147, 134] on button "Add Inputs" at bounding box center [149, 137] width 43 height 10
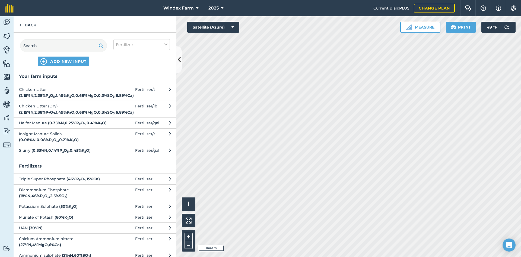
click at [130, 90] on span at bounding box center [122, 92] width 25 height 12
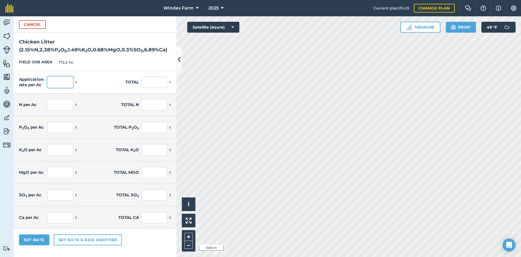
drag, startPoint x: 63, startPoint y: 84, endPoint x: 103, endPoint y: 74, distance: 40.7
click at [65, 83] on input "text" at bounding box center [60, 81] width 26 height 11
type input "4"
type input "688.8"
click at [141, 55] on div "FIELD JOB AREA 172.2 Ac" at bounding box center [95, 62] width 163 height 17
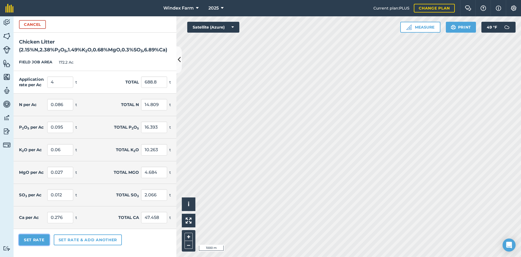
click at [42, 241] on button "Set Rate" at bounding box center [34, 239] width 30 height 11
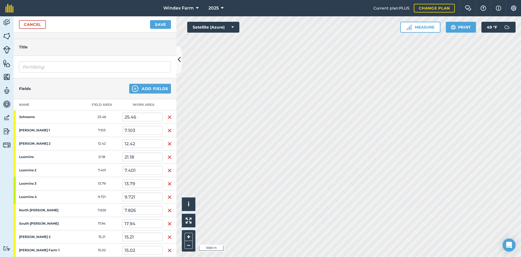
scroll to position [0, 0]
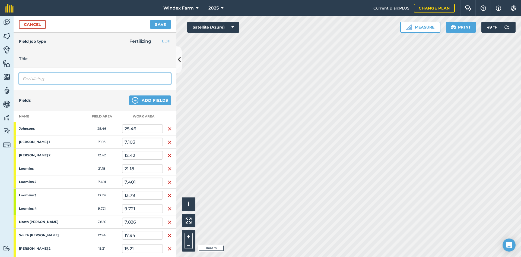
click at [87, 77] on input "Fertilizing" at bounding box center [95, 78] width 152 height 11
click at [45, 79] on input "Fertilizing Chicken Manure" at bounding box center [95, 78] width 152 height 11
click at [109, 67] on div "Title" at bounding box center [95, 58] width 163 height 17
click at [165, 23] on button "Save" at bounding box center [160, 24] width 21 height 9
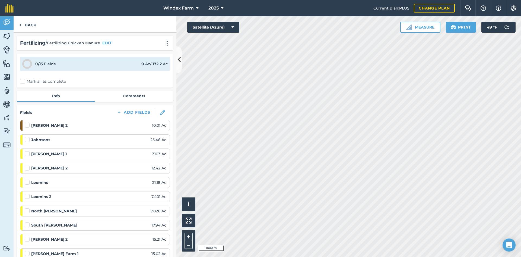
click at [52, 83] on label "Mark all as complete" at bounding box center [43, 81] width 46 height 6
click at [24, 82] on input "Mark all as complete" at bounding box center [22, 80] width 4 height 4
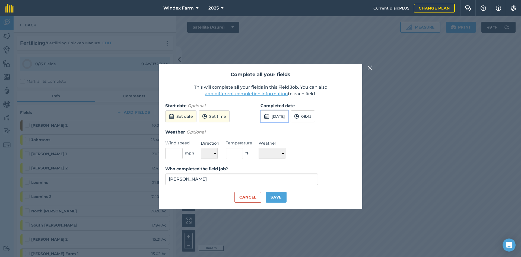
click at [270, 116] on button "[DATE]" at bounding box center [275, 116] width 28 height 12
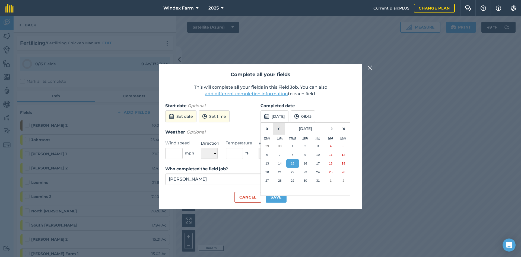
click at [276, 127] on button "‹" at bounding box center [279, 128] width 12 height 12
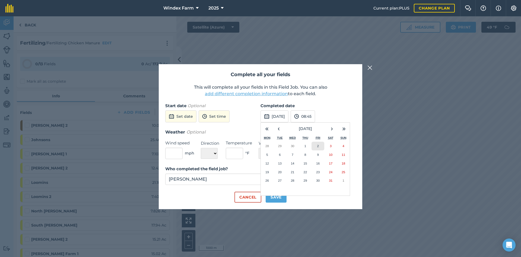
click at [321, 147] on button "2" at bounding box center [318, 145] width 13 height 9
click at [280, 201] on button "Save" at bounding box center [276, 196] width 21 height 11
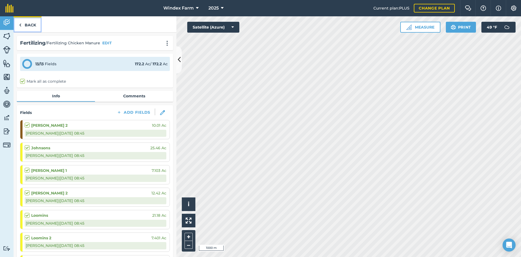
click at [30, 23] on link "Back" at bounding box center [28, 24] width 28 height 16
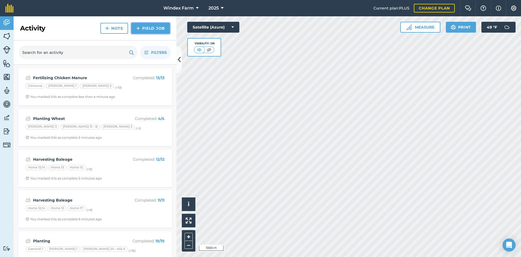
click at [150, 28] on link "Field Job" at bounding box center [150, 28] width 39 height 11
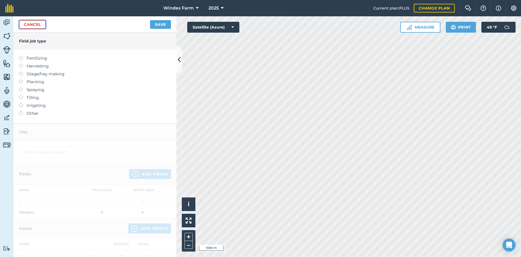
click at [41, 22] on link "Cancel" at bounding box center [32, 24] width 27 height 9
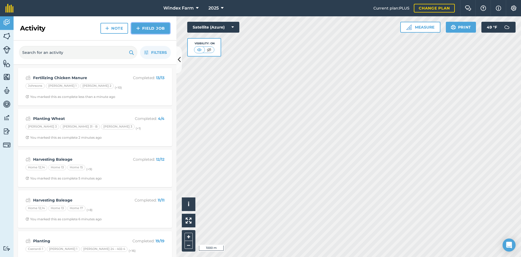
click at [148, 30] on link "Field Job" at bounding box center [150, 28] width 39 height 11
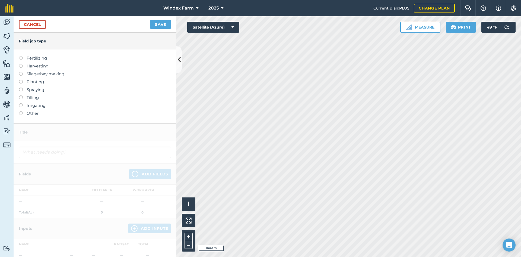
click at [43, 58] on label "Fertilizing" at bounding box center [95, 58] width 152 height 7
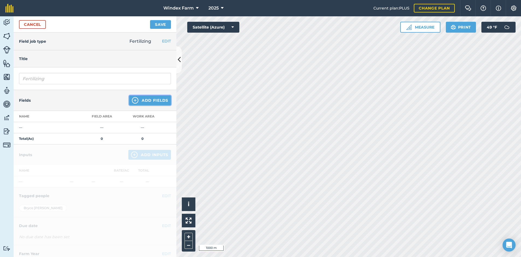
click at [144, 100] on button "Add Fields" at bounding box center [150, 100] width 42 height 10
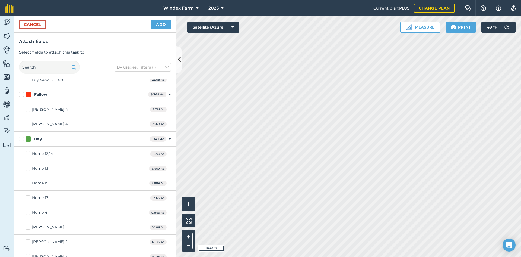
scroll to position [489, 0]
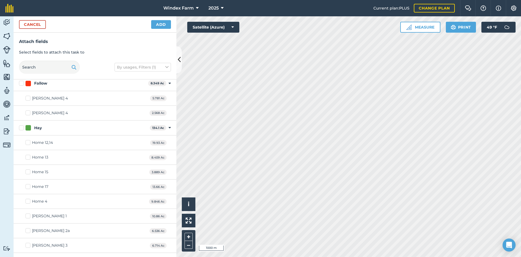
click at [23, 128] on label "Hay" at bounding box center [83, 128] width 129 height 6
click at [23, 128] on input "Hay" at bounding box center [21, 127] width 4 height 4
click at [160, 27] on button "Add" at bounding box center [161, 24] width 20 height 9
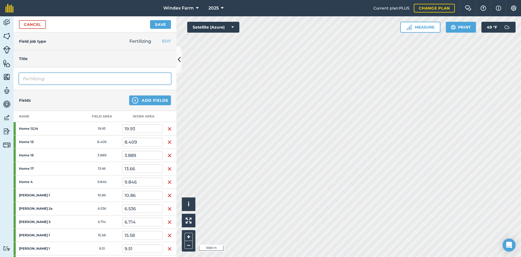
click at [86, 80] on input "Fertilizing" at bounding box center [95, 78] width 152 height 11
click at [154, 24] on button "Save" at bounding box center [160, 24] width 21 height 9
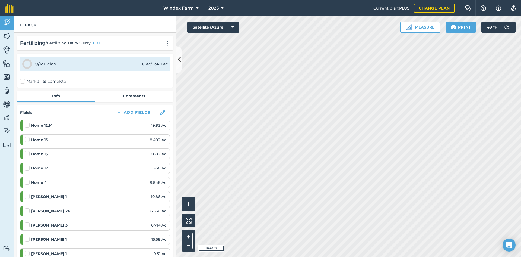
click at [52, 80] on label "Mark all as complete" at bounding box center [43, 81] width 46 height 6
click at [24, 80] on input "Mark all as complete" at bounding box center [22, 80] width 4 height 4
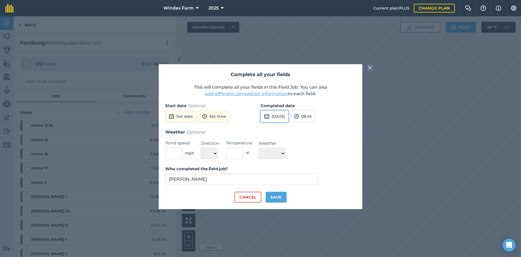
click at [285, 115] on button "[DATE]" at bounding box center [275, 116] width 28 height 12
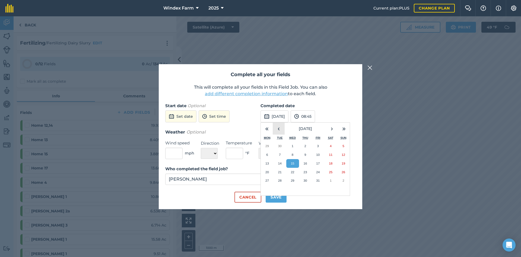
click at [283, 128] on button "‹" at bounding box center [279, 128] width 12 height 12
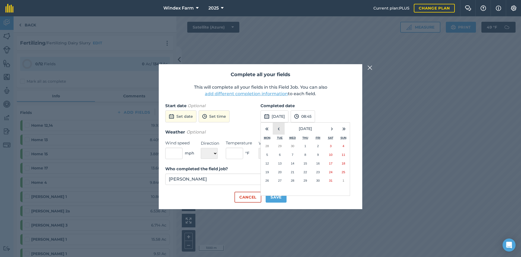
click at [283, 128] on button "‹" at bounding box center [279, 128] width 12 height 12
click at [294, 169] on button "23" at bounding box center [292, 172] width 13 height 9
click at [281, 194] on button "Save" at bounding box center [276, 196] width 21 height 11
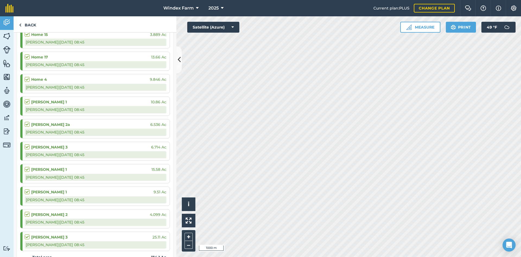
scroll to position [217, 0]
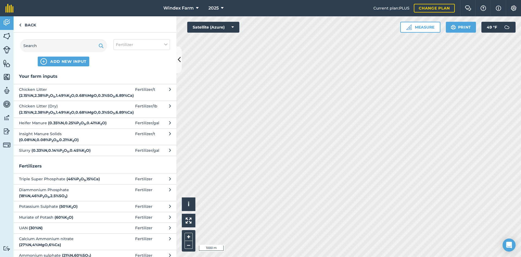
click at [103, 153] on span "Slurry ( 0.33 % N , 0.14 % P 2 O 5 , 0.45 % K 2 O )" at bounding box center [63, 150] width 89 height 6
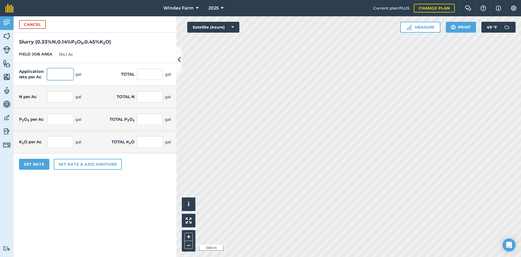
click at [59, 74] on input "text" at bounding box center [60, 73] width 26 height 11
click at [147, 45] on h2 "Slurry ( 0.33 % N , 0.14 % P 2 O 5 , 0.45 % K 2 O )" at bounding box center [95, 39] width 163 height 13
click at [62, 74] on input "3,500" at bounding box center [60, 73] width 26 height 11
click at [111, 52] on div "FIELD JOB AREA 134.1 Ac" at bounding box center [95, 54] width 163 height 17
click at [67, 74] on input "3,000" at bounding box center [60, 73] width 26 height 11
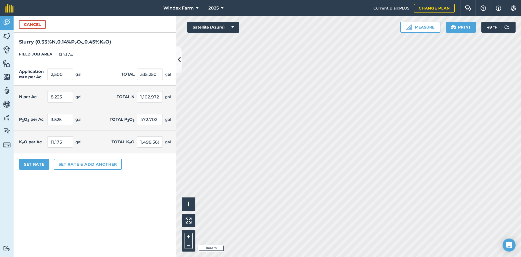
click at [145, 48] on div "FIELD JOB AREA 134.1 Ac" at bounding box center [95, 54] width 163 height 17
click at [36, 166] on button "Set Rate" at bounding box center [34, 164] width 30 height 11
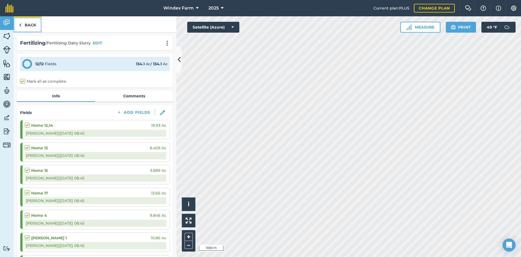
click at [31, 25] on link "Back" at bounding box center [28, 24] width 28 height 16
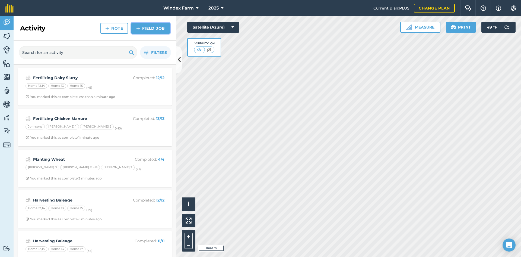
click at [153, 26] on link "Field Job" at bounding box center [150, 28] width 39 height 11
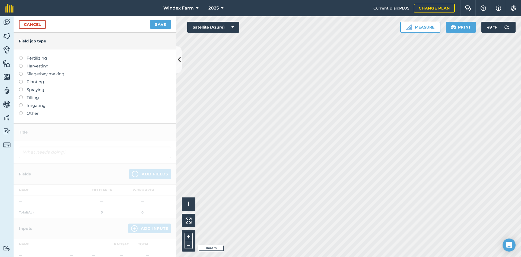
click at [32, 58] on label "Fertilizing" at bounding box center [95, 58] width 152 height 7
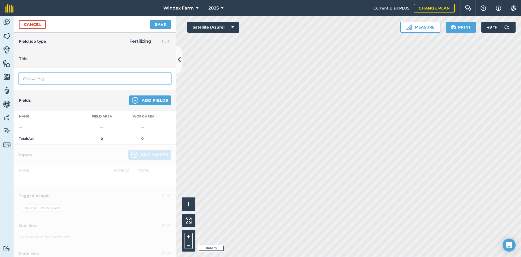
click at [90, 80] on input "Fertilizing" at bounding box center [95, 78] width 152 height 11
click at [156, 98] on button "Add Fields" at bounding box center [150, 100] width 42 height 10
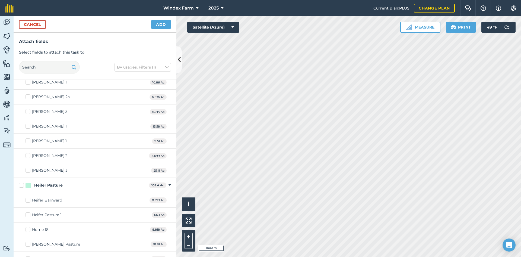
scroll to position [624, 0]
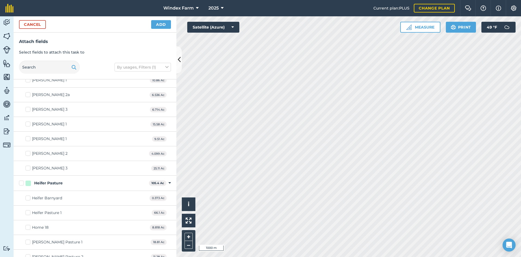
click at [27, 136] on label "[PERSON_NAME] 1" at bounding box center [46, 139] width 41 height 6
click at [27, 136] on input "[PERSON_NAME] 1" at bounding box center [28, 138] width 4 height 4
click at [28, 153] on label "[PERSON_NAME] 2" at bounding box center [47, 153] width 42 height 6
click at [28, 153] on input "[PERSON_NAME] 2" at bounding box center [28, 152] width 4 height 4
click at [29, 170] on label "[PERSON_NAME] 3" at bounding box center [47, 168] width 42 height 6
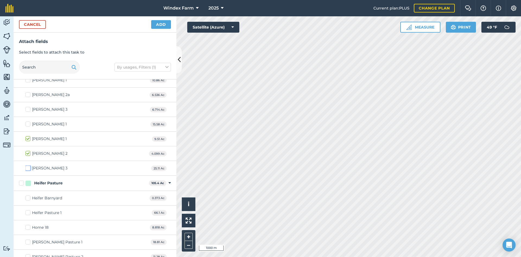
click at [29, 169] on input "[PERSON_NAME] 3" at bounding box center [28, 167] width 4 height 4
click at [162, 26] on button "Add" at bounding box center [161, 24] width 20 height 9
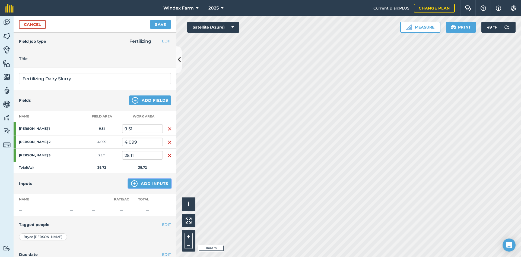
click at [153, 179] on button "Add Inputs" at bounding box center [149, 183] width 43 height 10
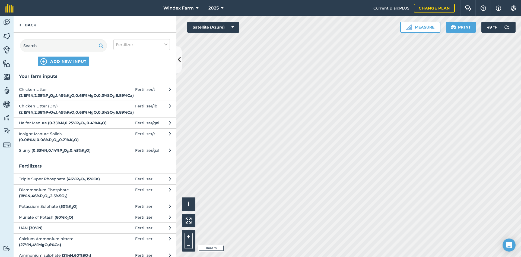
click at [55, 153] on strong "( 0.33 % N , 0.14 % P 2 O 5 , 0.45 % K 2 O )" at bounding box center [60, 150] width 59 height 5
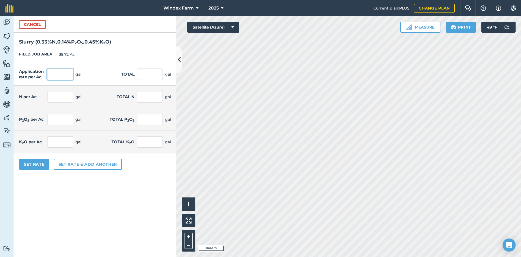
click at [63, 72] on input "text" at bounding box center [60, 73] width 26 height 11
click at [143, 51] on div "FIELD JOB AREA 38.72 Ac" at bounding box center [95, 54] width 163 height 17
drag, startPoint x: 69, startPoint y: 73, endPoint x: 49, endPoint y: 77, distance: 20.8
click at [49, 77] on input "5,000" at bounding box center [60, 73] width 26 height 11
click at [147, 43] on h2 "Slurry ( 0.33 % N , 0.14 % P 2 O 5 , 0.45 % K 2 O )" at bounding box center [95, 39] width 163 height 13
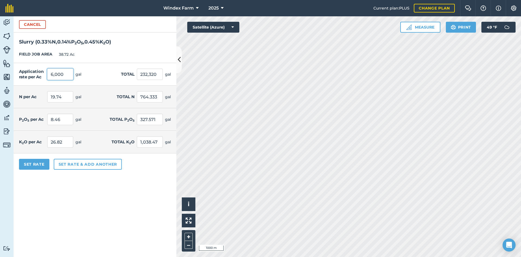
drag, startPoint x: 65, startPoint y: 76, endPoint x: 31, endPoint y: 85, distance: 34.9
click at [33, 82] on div "Application rate per Ac 6,000 gal Total 232,320 gal" at bounding box center [95, 74] width 163 height 23
click at [127, 55] on div "FIELD JOB AREA 38.72 Ac" at bounding box center [95, 54] width 163 height 17
click at [37, 160] on button "Set Rate" at bounding box center [34, 164] width 30 height 11
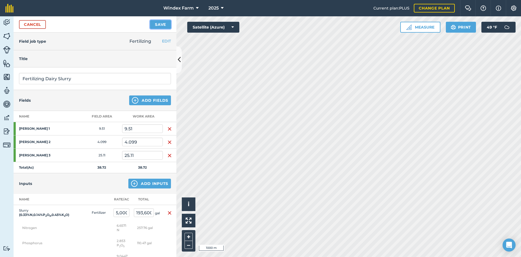
click at [154, 23] on button "Save" at bounding box center [160, 24] width 21 height 9
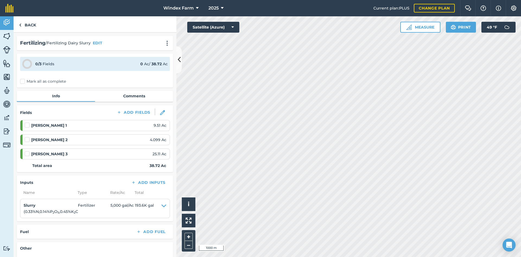
click at [37, 83] on label "Mark all as complete" at bounding box center [43, 81] width 46 height 6
click at [58, 80] on label "Mark all as complete" at bounding box center [43, 81] width 46 height 6
click at [24, 80] on input "Mark all as complete" at bounding box center [22, 80] width 4 height 4
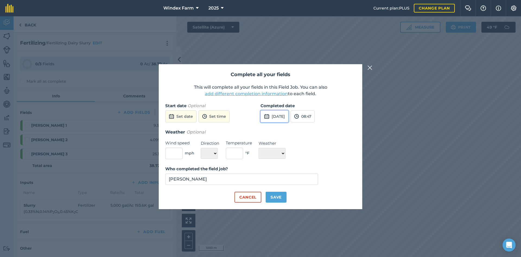
click at [283, 116] on button "[DATE]" at bounding box center [275, 116] width 28 height 12
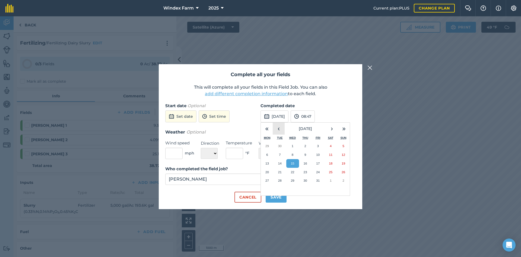
click at [278, 127] on button "‹" at bounding box center [279, 128] width 12 height 12
click at [332, 128] on button "›" at bounding box center [332, 128] width 12 height 12
click at [306, 156] on abbr "9" at bounding box center [306, 155] width 2 height 4
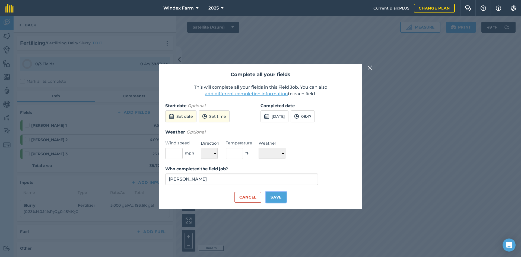
click at [282, 196] on button "Save" at bounding box center [276, 196] width 21 height 11
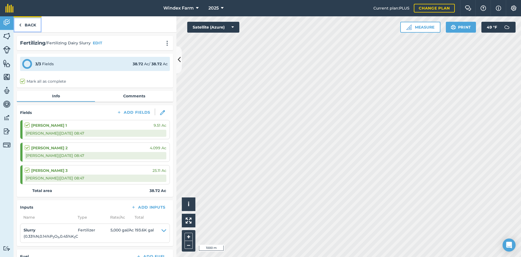
click at [24, 26] on link "Back" at bounding box center [28, 24] width 28 height 16
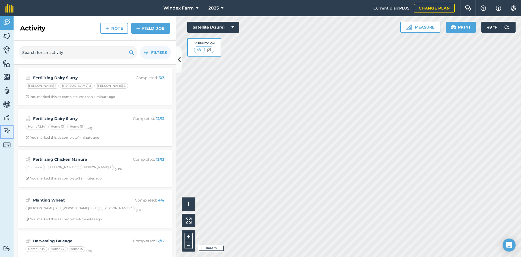
click at [5, 130] on img at bounding box center [7, 131] width 8 height 8
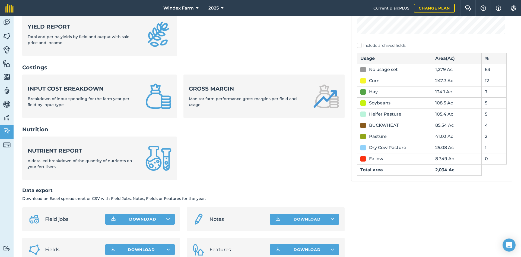
scroll to position [171, 0]
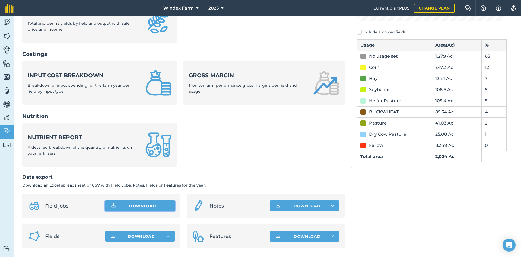
click at [135, 203] on button "Download" at bounding box center [140, 205] width 70 height 11
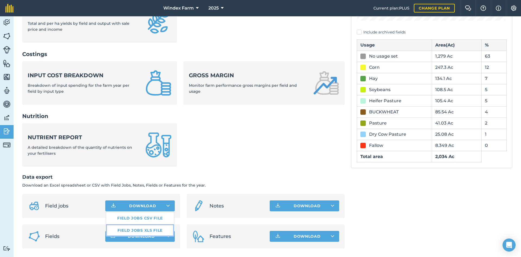
click at [139, 230] on link "Field jobs XLS file" at bounding box center [140, 230] width 68 height 12
